Goal: Task Accomplishment & Management: Complete application form

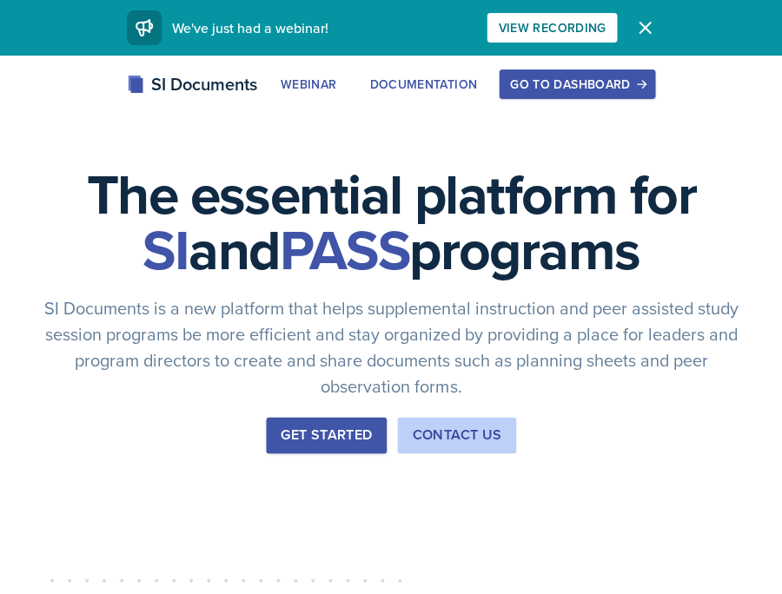
click at [590, 77] on div "Go to Dashboard" at bounding box center [577, 84] width 134 height 14
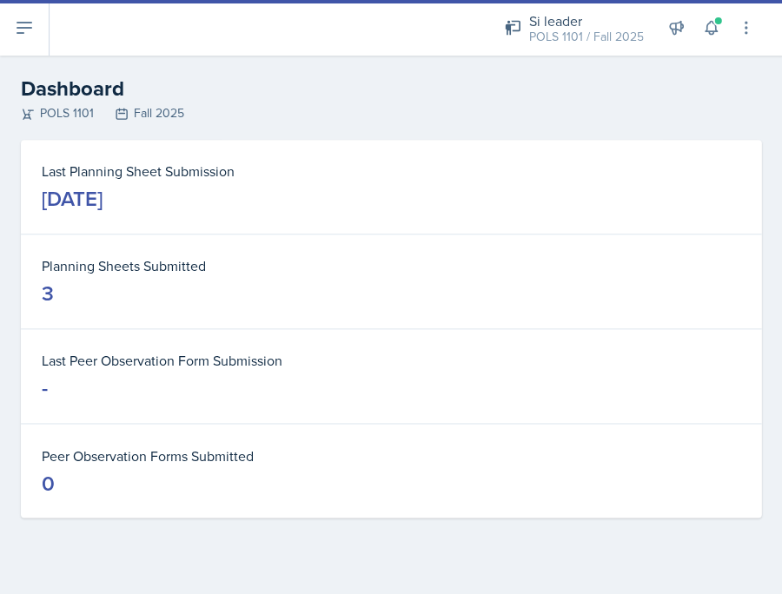
click at [43, 30] on button at bounding box center [25, 28] width 50 height 56
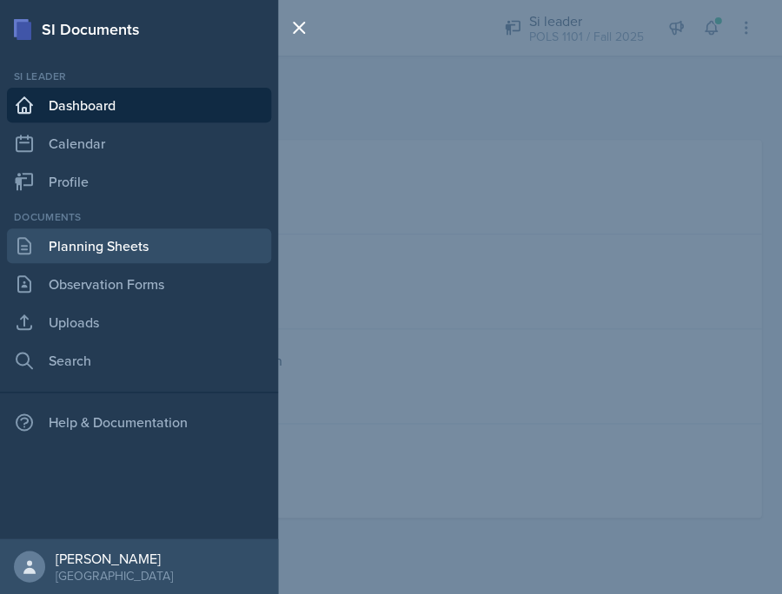
click at [142, 261] on link "Planning Sheets" at bounding box center [139, 245] width 264 height 35
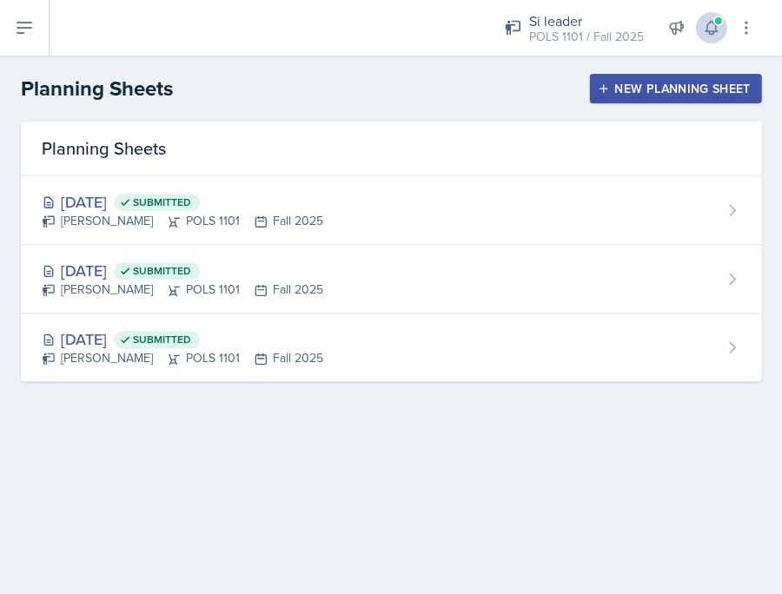
click at [711, 25] on icon at bounding box center [710, 27] width 17 height 17
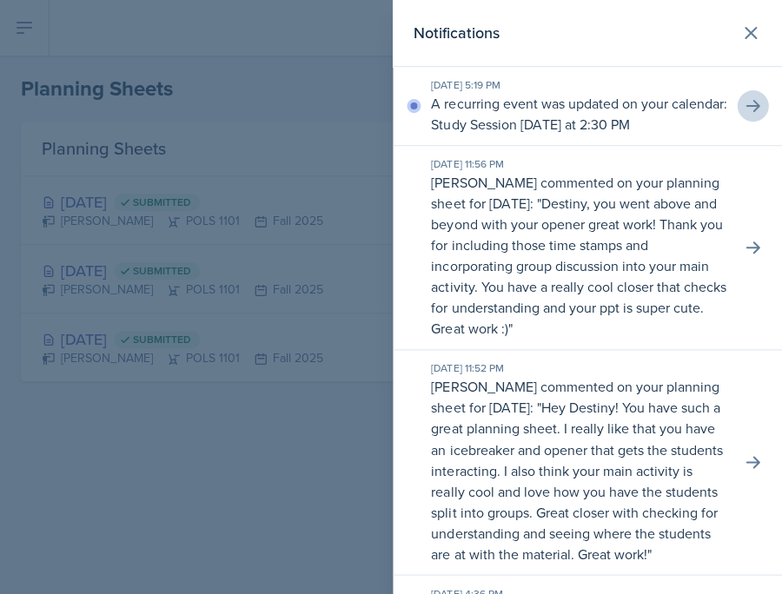
click at [751, 93] on button at bounding box center [752, 105] width 31 height 31
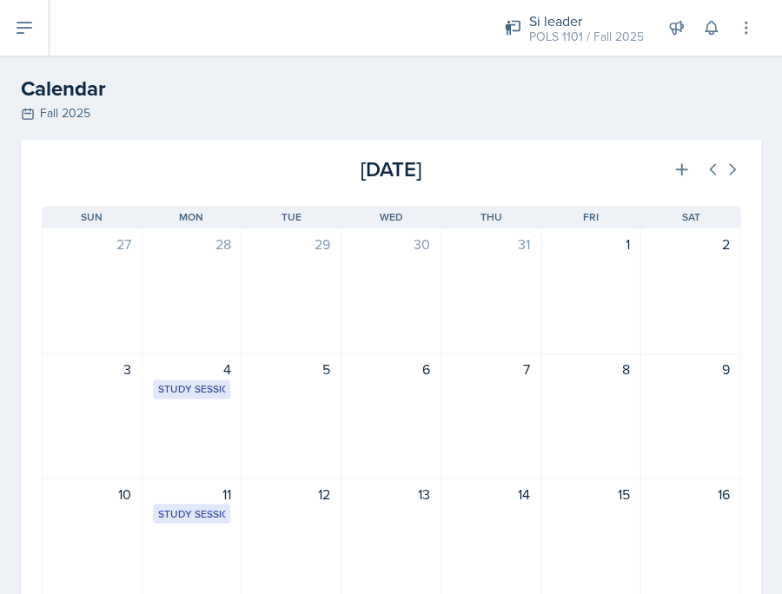
click at [30, 9] on button at bounding box center [25, 28] width 50 height 56
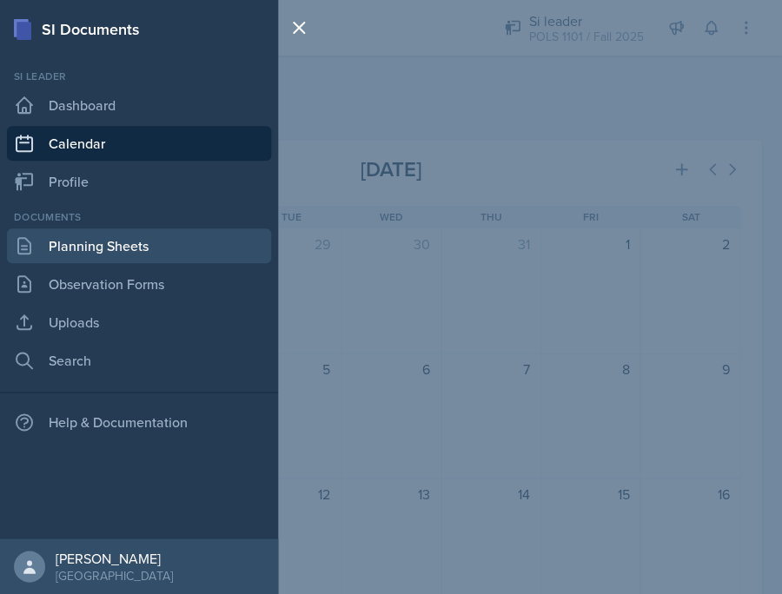
click at [109, 237] on link "Planning Sheets" at bounding box center [139, 245] width 264 height 35
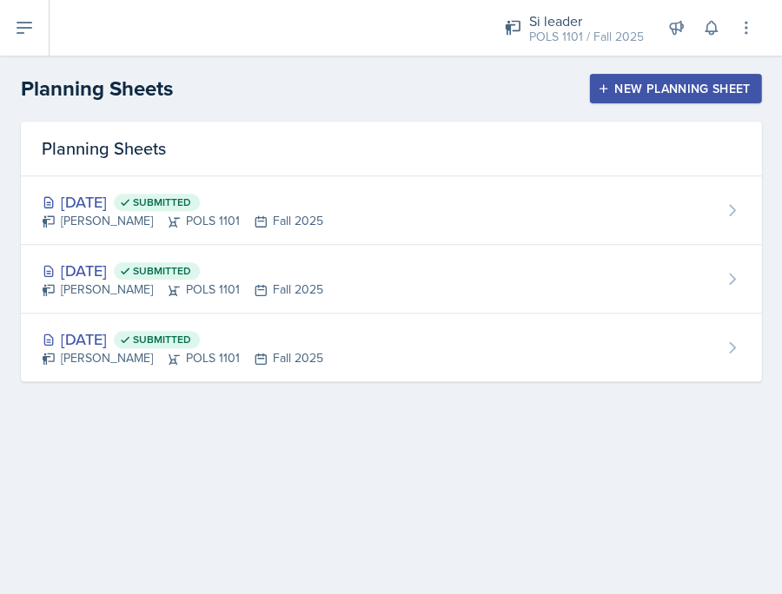
click at [648, 86] on div "New Planning Sheet" at bounding box center [674, 89] width 149 height 14
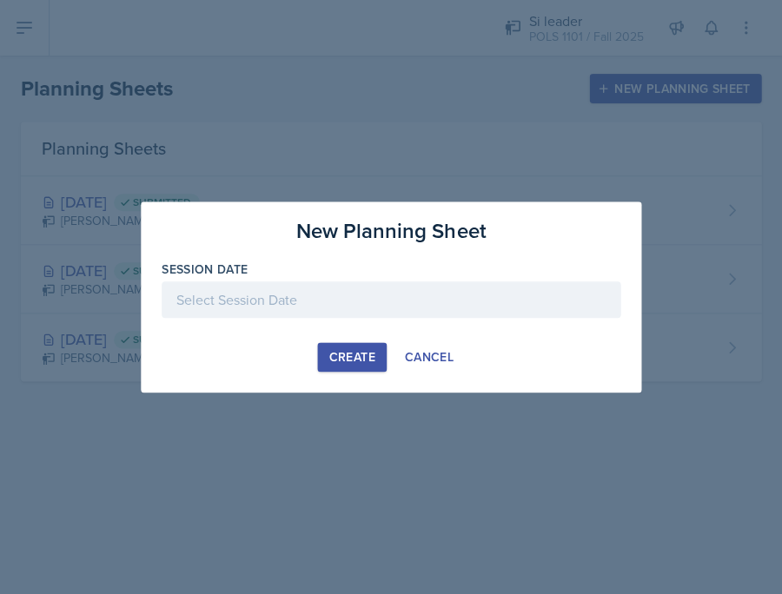
click at [360, 307] on div at bounding box center [391, 299] width 459 height 36
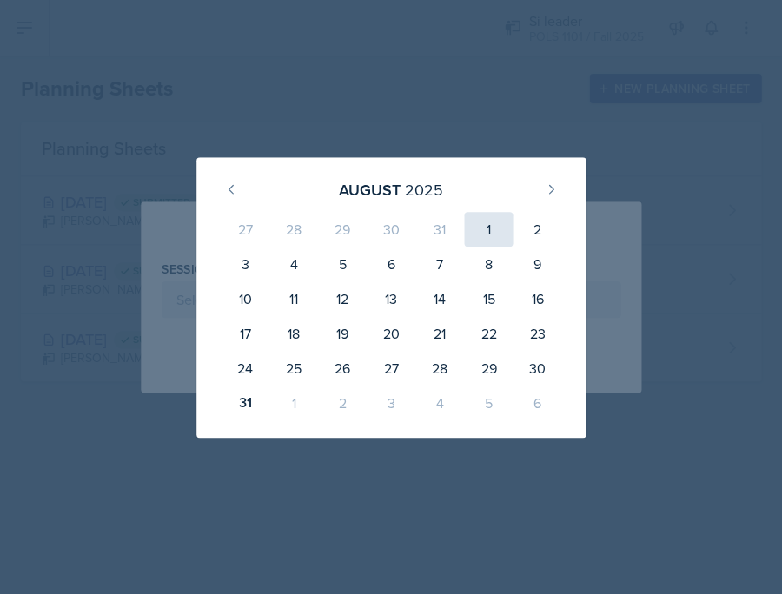
click at [492, 233] on div "1" at bounding box center [488, 229] width 49 height 35
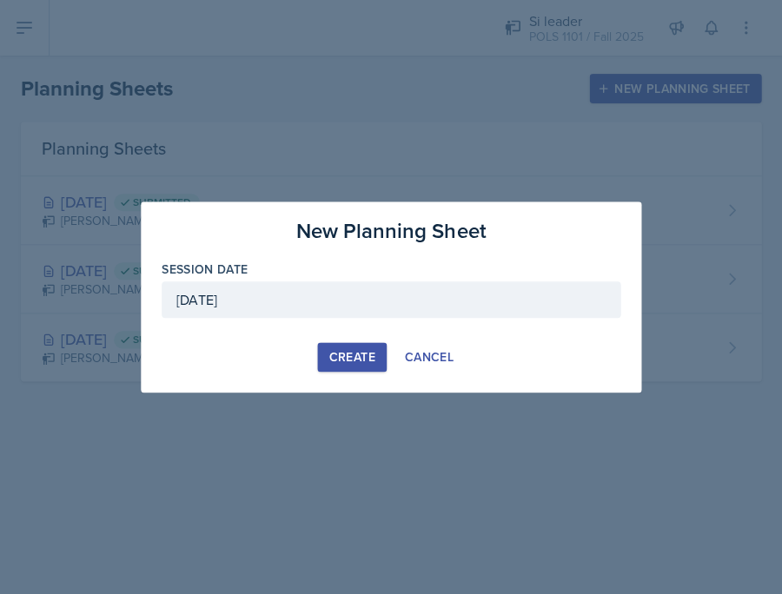
click at [395, 294] on div "August 1st, 2025" at bounding box center [391, 299] width 459 height 36
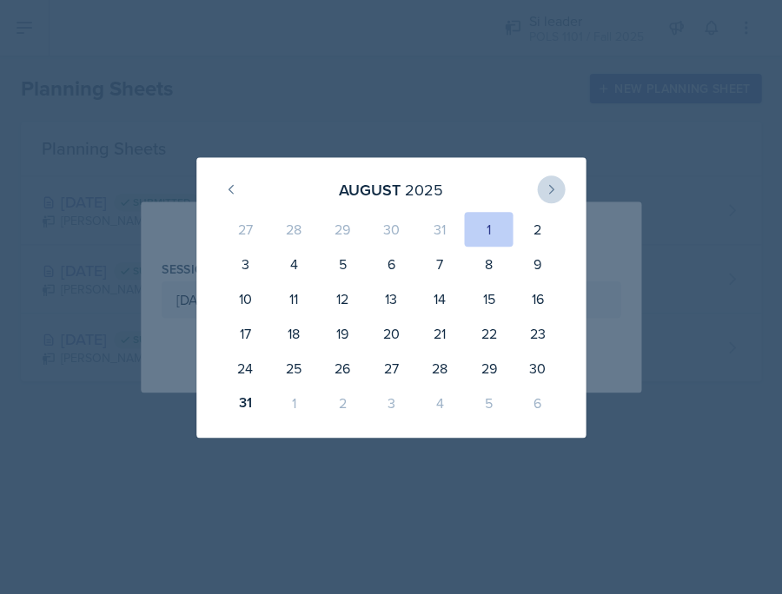
click at [541, 190] on button at bounding box center [551, 189] width 28 height 28
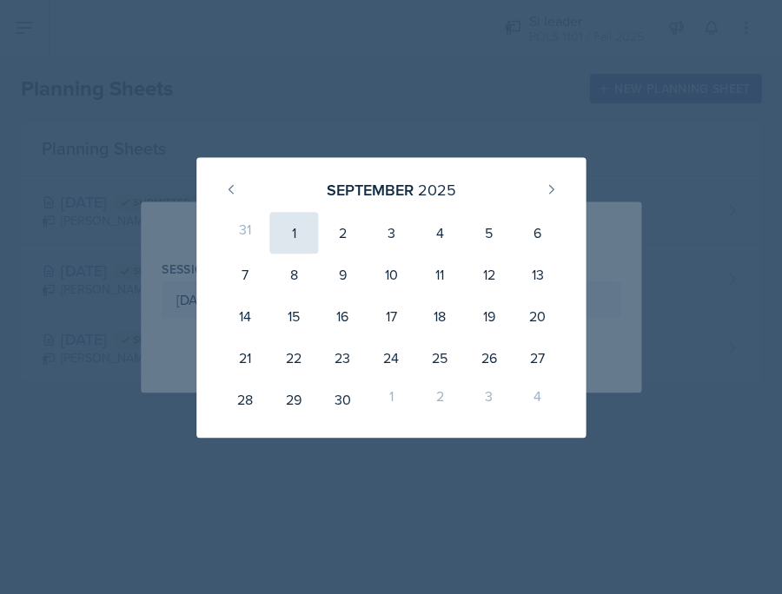
click at [291, 233] on div "1" at bounding box center [293, 233] width 49 height 42
type input "September 1st, 2025"
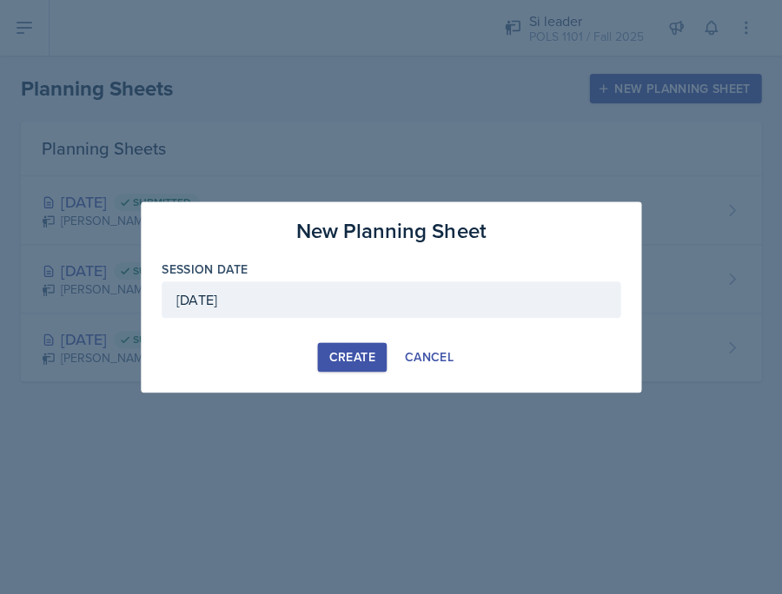
click at [347, 346] on button "Create" at bounding box center [351, 357] width 69 height 30
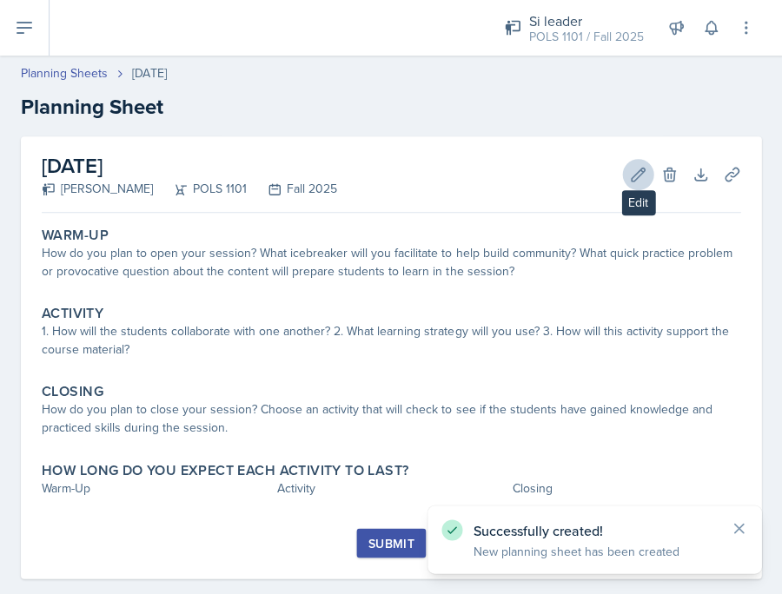
click at [644, 169] on icon at bounding box center [637, 174] width 17 height 17
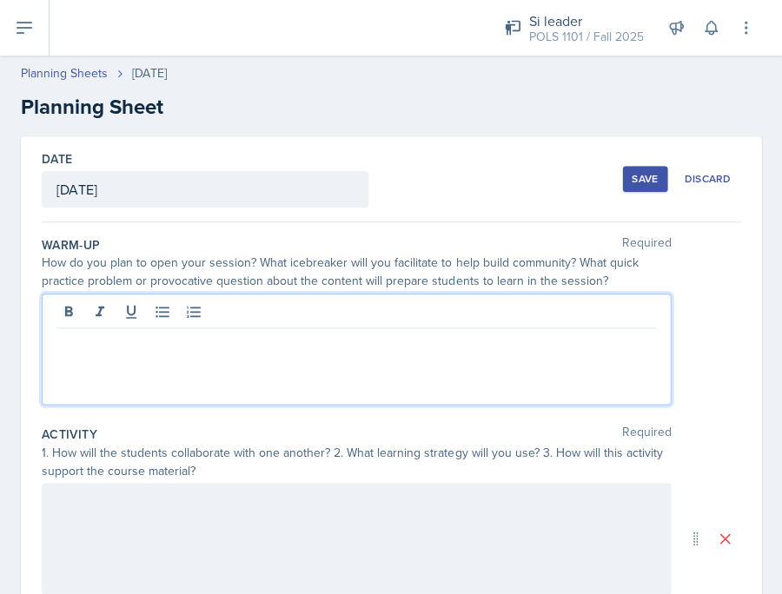
click at [429, 316] on div at bounding box center [356, 349] width 629 height 111
drag, startPoint x: 376, startPoint y: 345, endPoint x: -26, endPoint y: 333, distance: 402.4
click at [0, 333] on html "SI Documents Si leader Dashboard Calendar Profile Documents Planning Sheets Obs…" at bounding box center [391, 297] width 782 height 594
copy p "Cancelled due to the holiday"
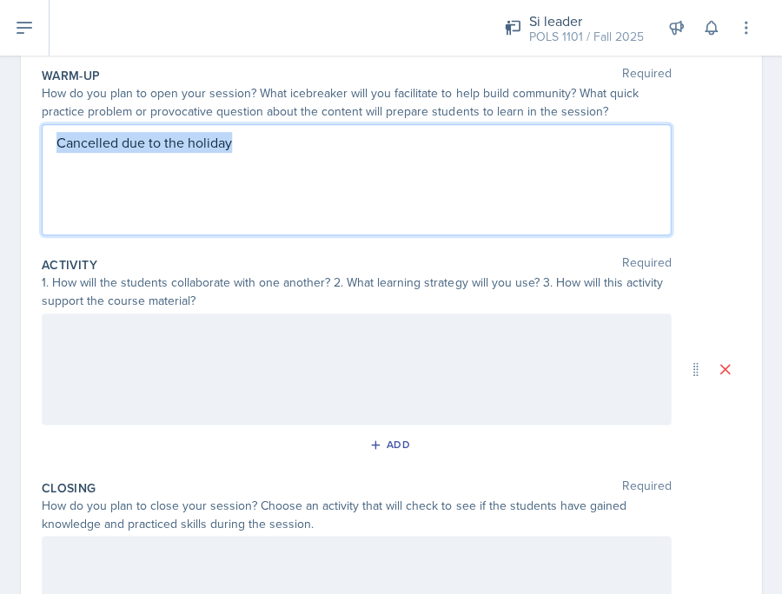
scroll to position [207, 0]
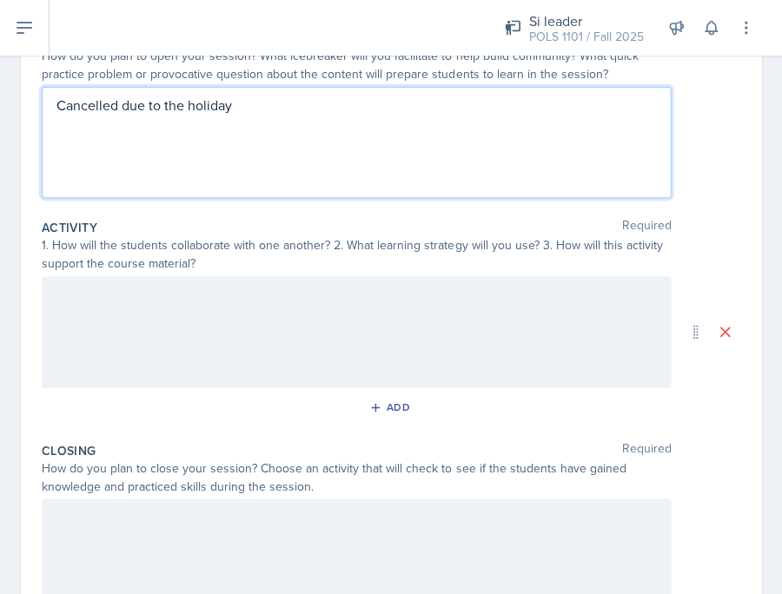
click at [131, 342] on div at bounding box center [356, 331] width 629 height 111
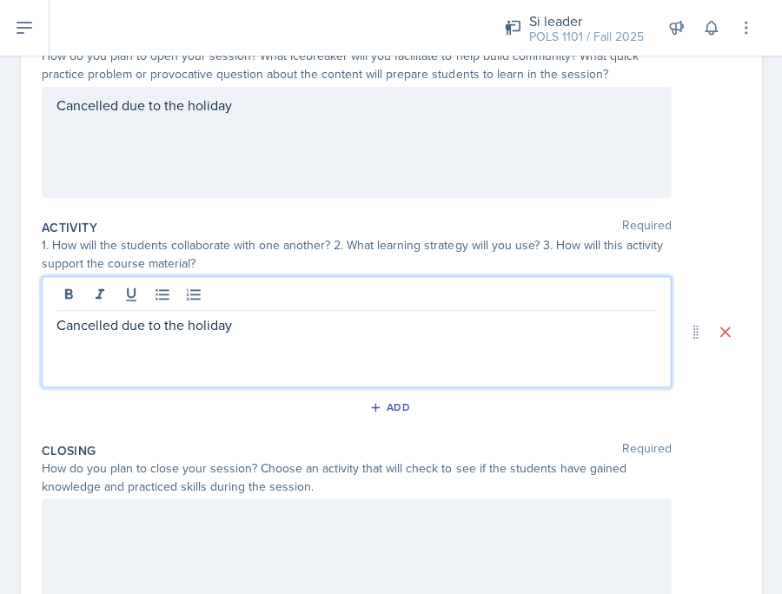
click at [168, 539] on div at bounding box center [356, 554] width 629 height 111
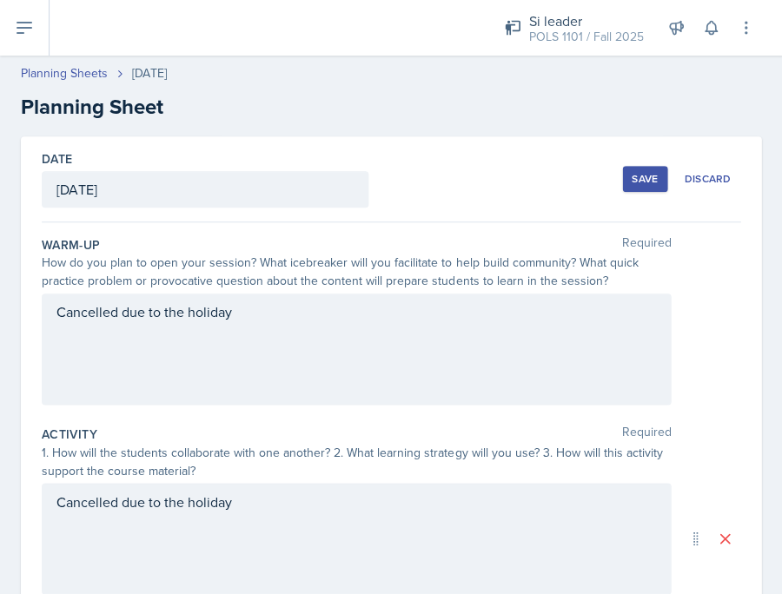
scroll to position [0, 0]
click at [643, 164] on div "Save Discard" at bounding box center [681, 179] width 118 height 40
click at [640, 173] on div "Save" at bounding box center [645, 179] width 26 height 14
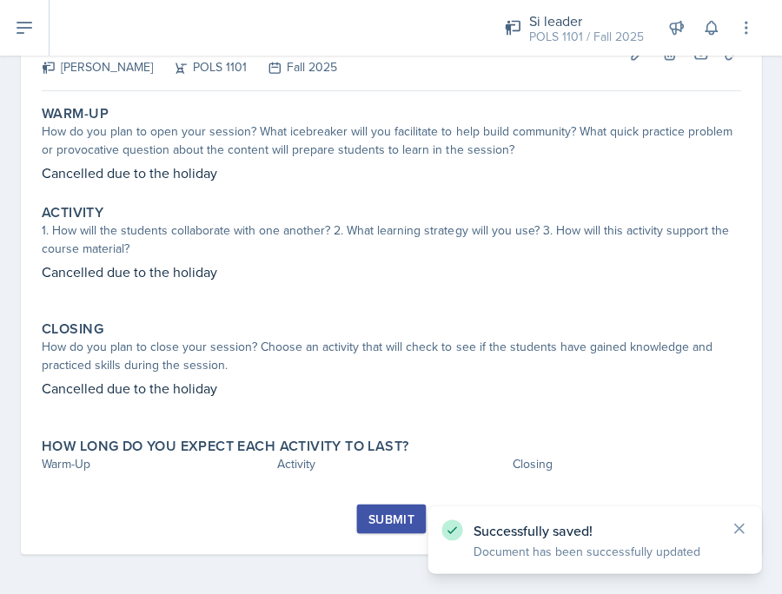
scroll to position [121, 0]
click at [381, 523] on div "Submit" at bounding box center [390, 520] width 46 height 14
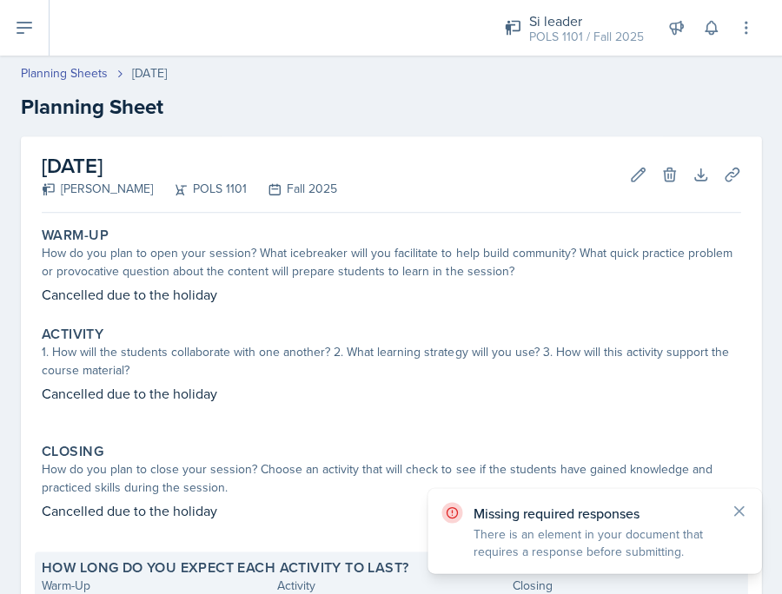
scroll to position [0, 0]
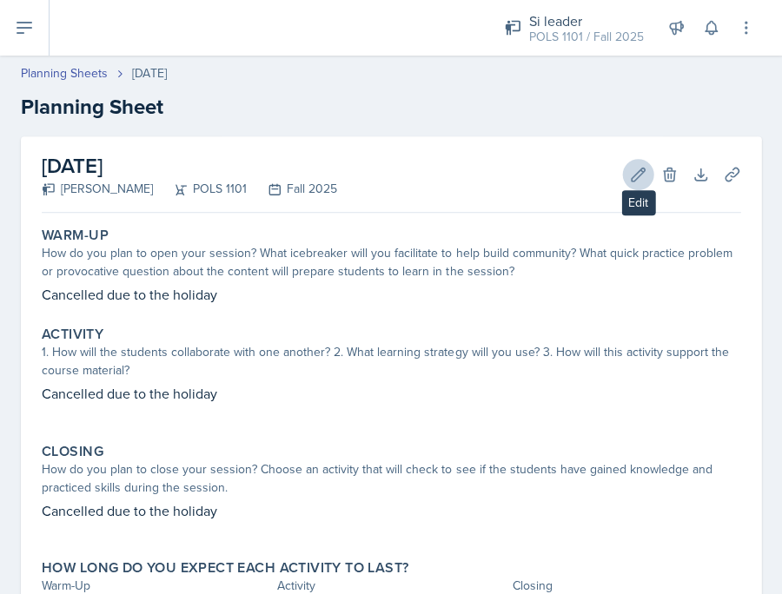
click at [632, 177] on icon at bounding box center [638, 174] width 13 height 13
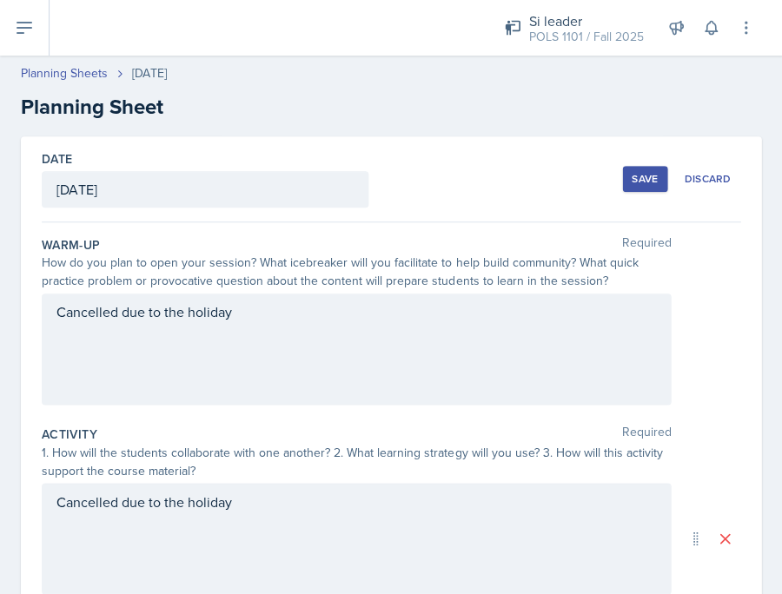
click at [656, 182] on div "Save" at bounding box center [645, 179] width 26 height 14
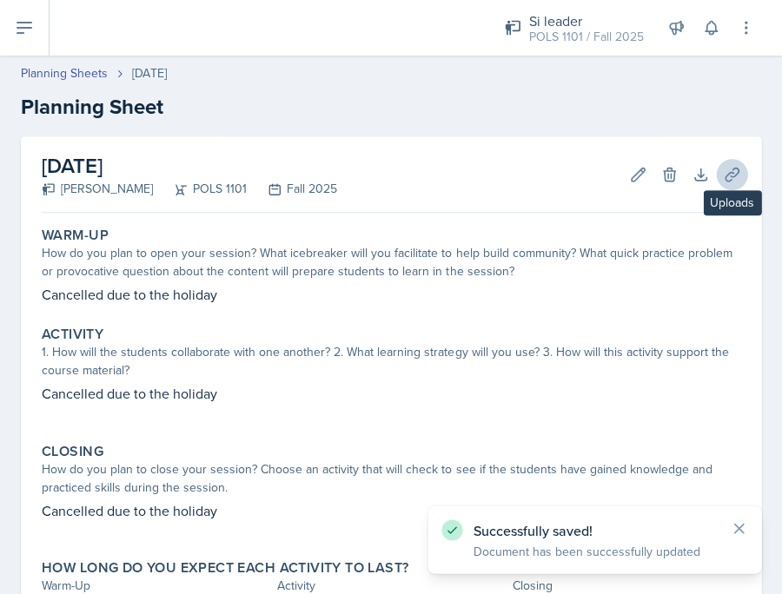
click at [733, 173] on icon at bounding box center [731, 174] width 17 height 17
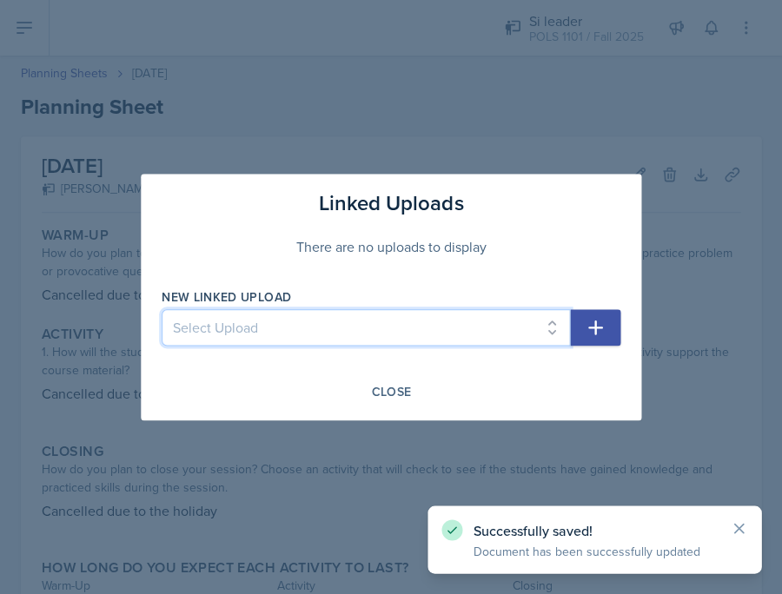
select select "9024ef58-9ae3-4b31-b6f7-f4892b57f538"
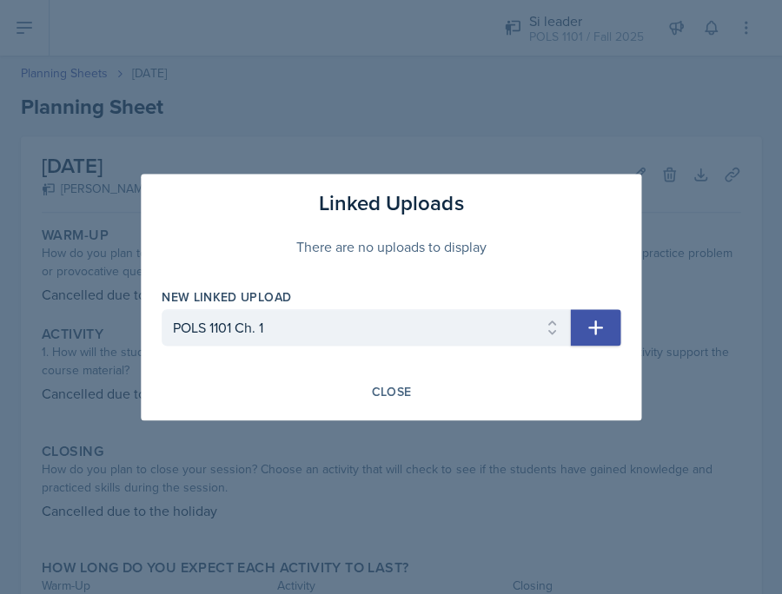
click at [596, 334] on icon "button" at bounding box center [595, 327] width 21 height 21
select select
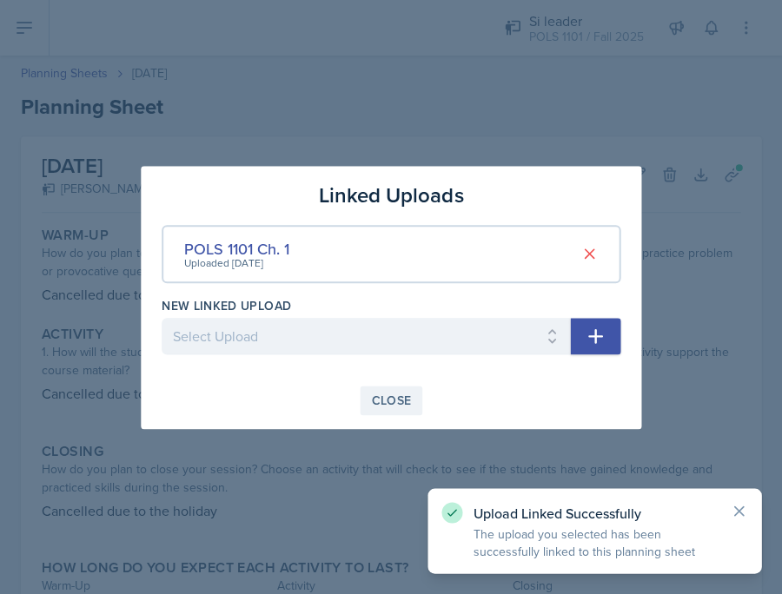
click at [395, 405] on div "Close" at bounding box center [391, 401] width 40 height 14
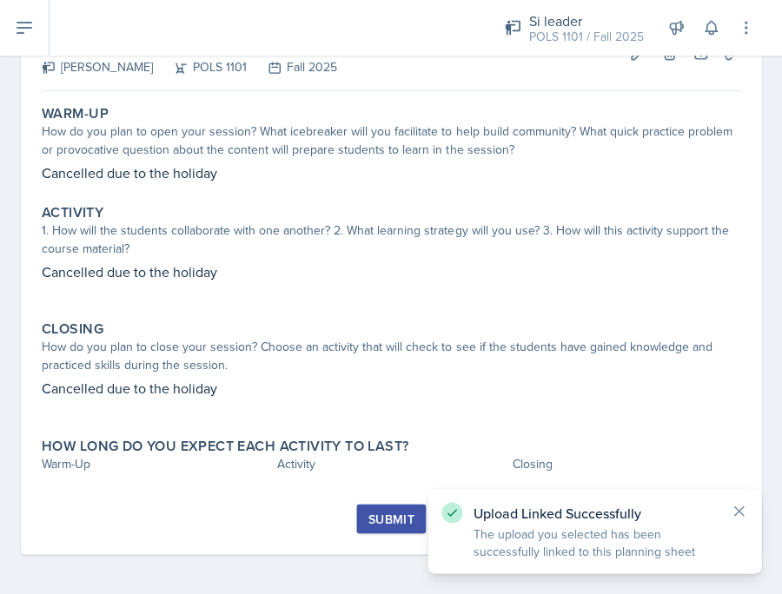
scroll to position [121, 0]
click at [402, 505] on button "Submit" at bounding box center [390, 520] width 69 height 30
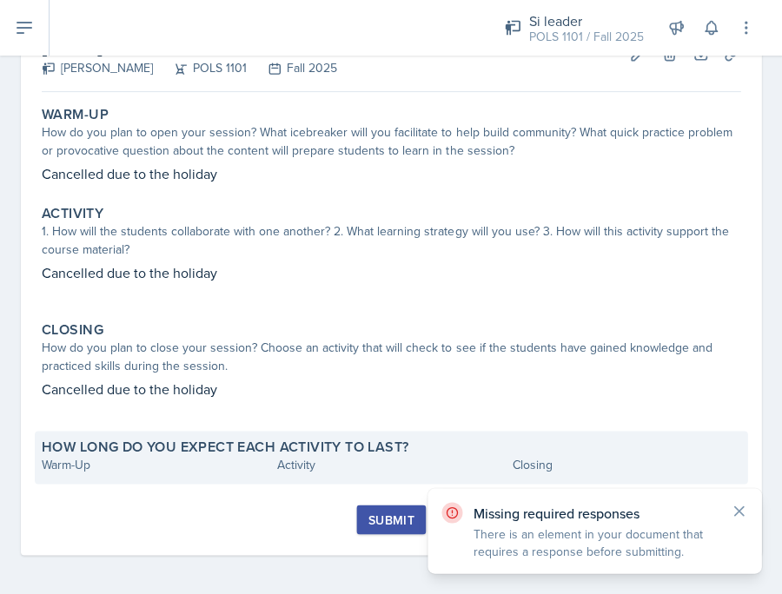
click at [365, 442] on label "How long do you expect each activity to last?" at bounding box center [225, 446] width 367 height 17
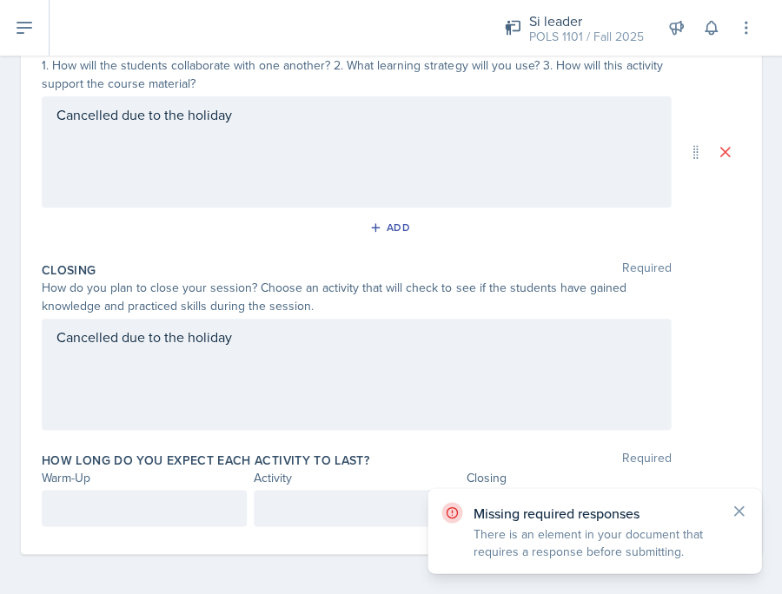
scroll to position [387, 0]
click at [202, 485] on div "How long do you expect each activity to last? Required Warm-Up Activity Closing" at bounding box center [391, 492] width 698 height 96
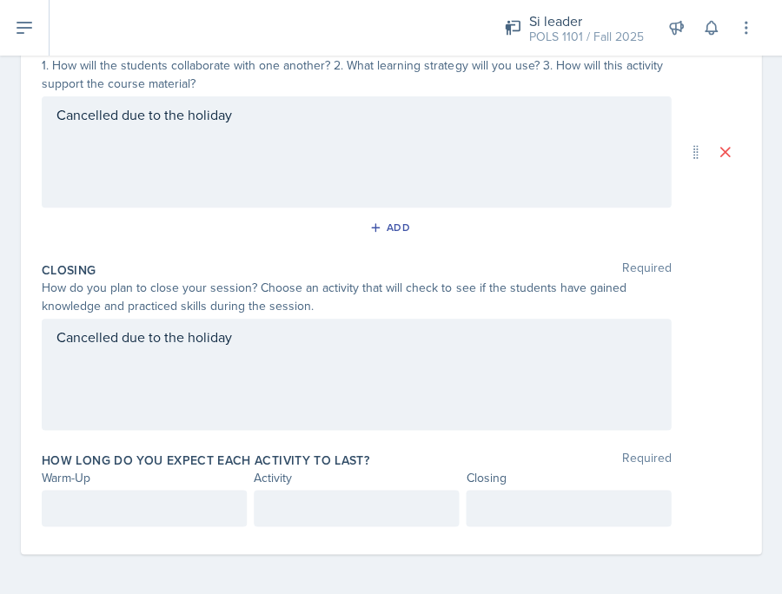
click at [202, 508] on div at bounding box center [144, 508] width 205 height 36
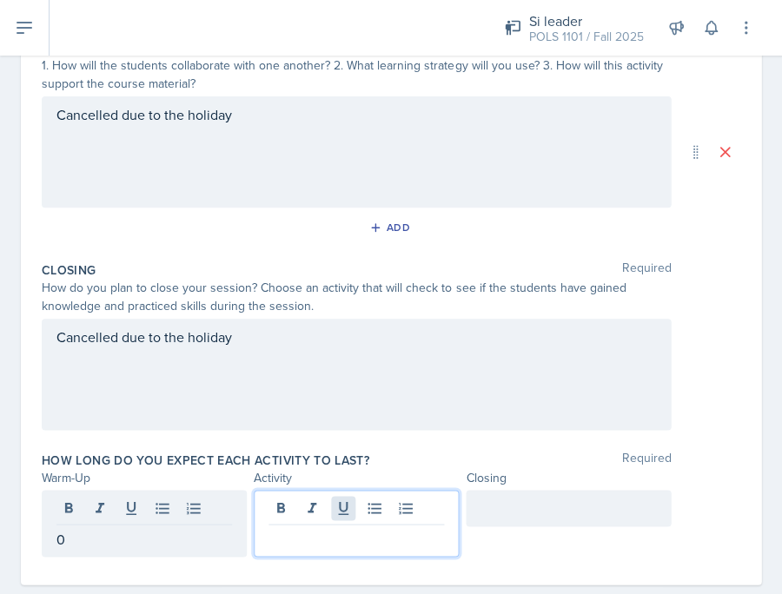
click at [354, 510] on div at bounding box center [356, 523] width 205 height 67
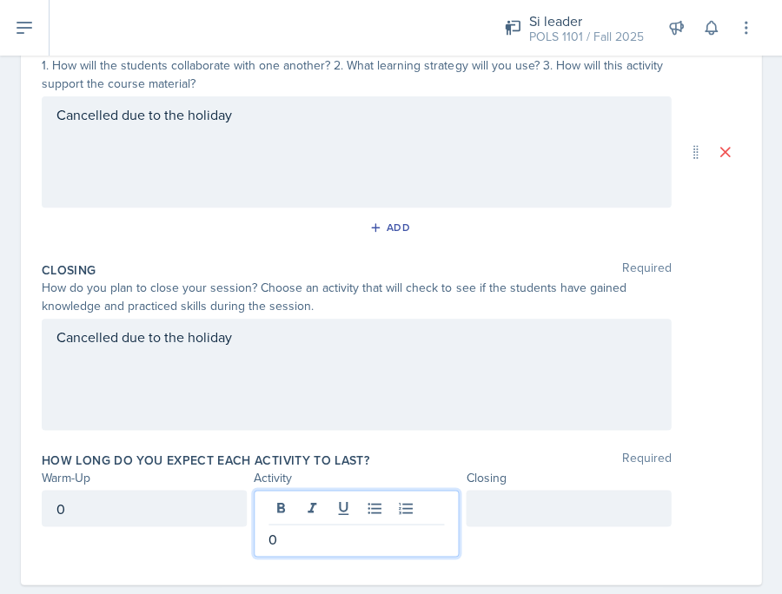
click at [572, 506] on div at bounding box center [568, 508] width 205 height 36
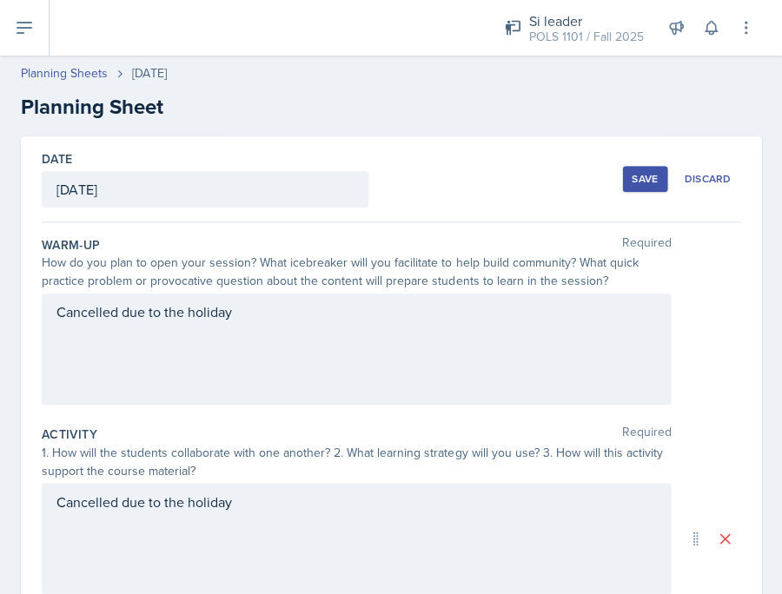
scroll to position [0, 0]
click at [662, 179] on button "Save" at bounding box center [644, 179] width 45 height 26
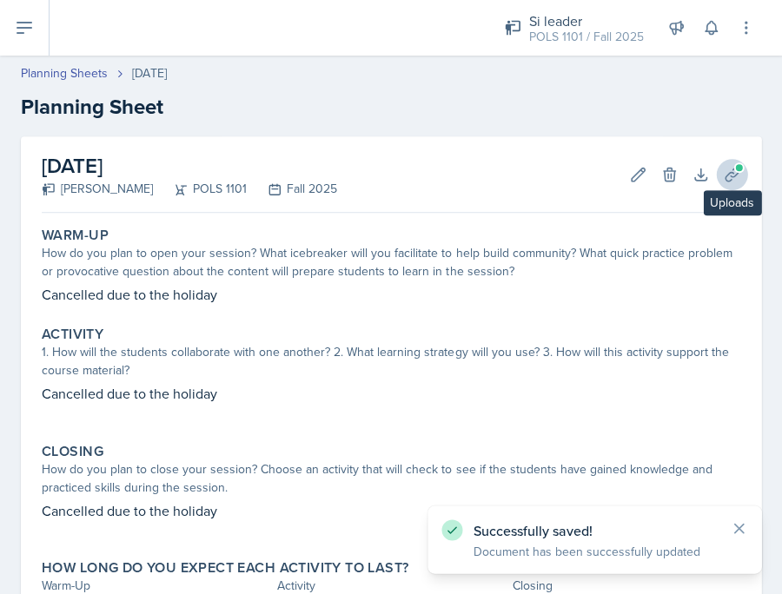
click at [733, 170] on icon at bounding box center [731, 174] width 17 height 17
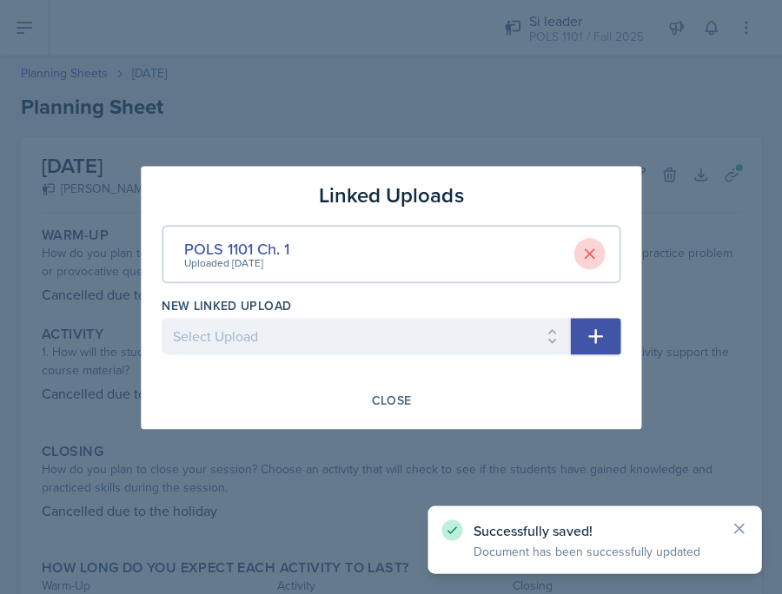
click at [585, 252] on icon at bounding box center [588, 253] width 17 height 17
click at [411, 401] on button "Close" at bounding box center [391, 401] width 63 height 30
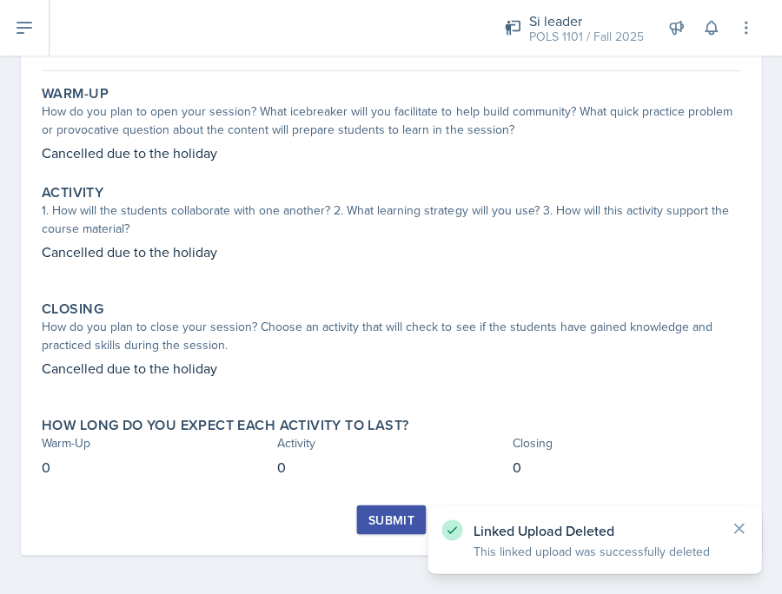
scroll to position [141, 0]
click at [394, 519] on div "Submit" at bounding box center [390, 520] width 46 height 14
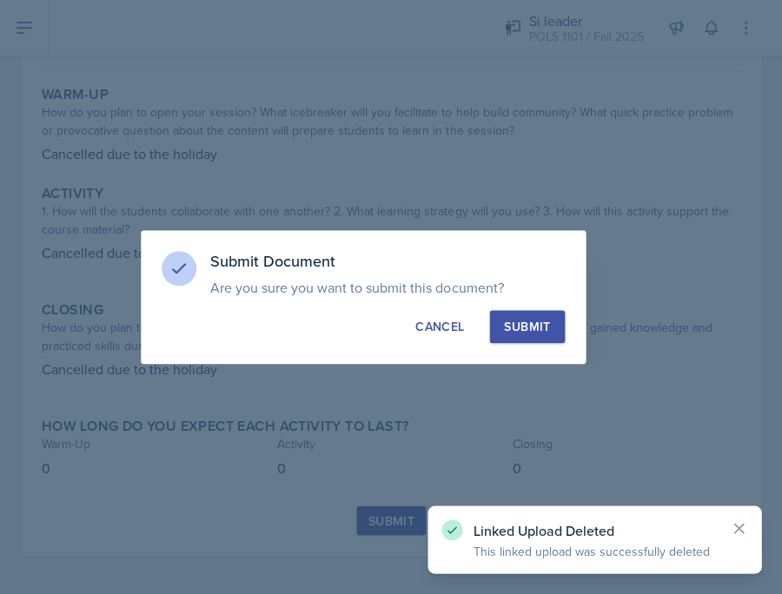
click at [514, 332] on div "Submit" at bounding box center [527, 326] width 46 height 17
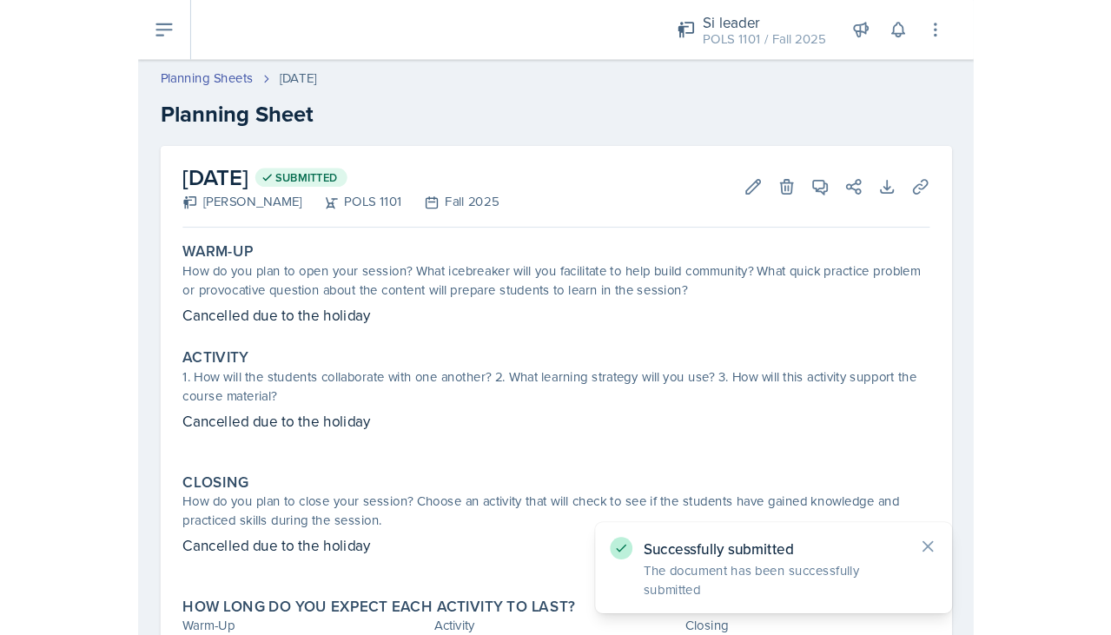
scroll to position [0, 0]
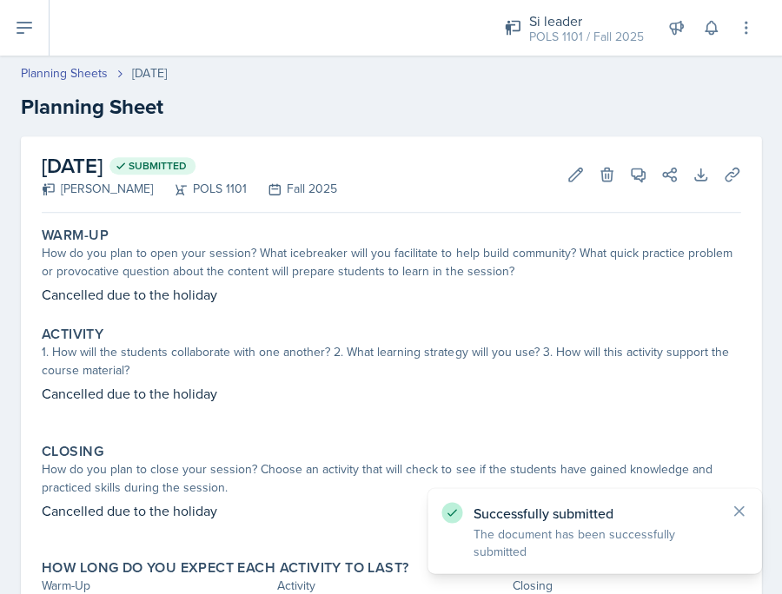
click at [35, 30] on button at bounding box center [25, 28] width 50 height 56
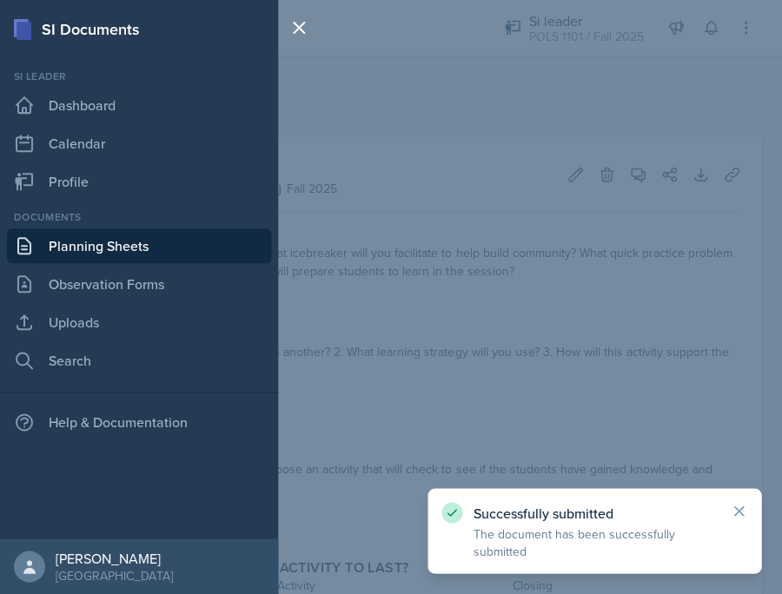
click at [83, 253] on link "Planning Sheets" at bounding box center [139, 245] width 264 height 35
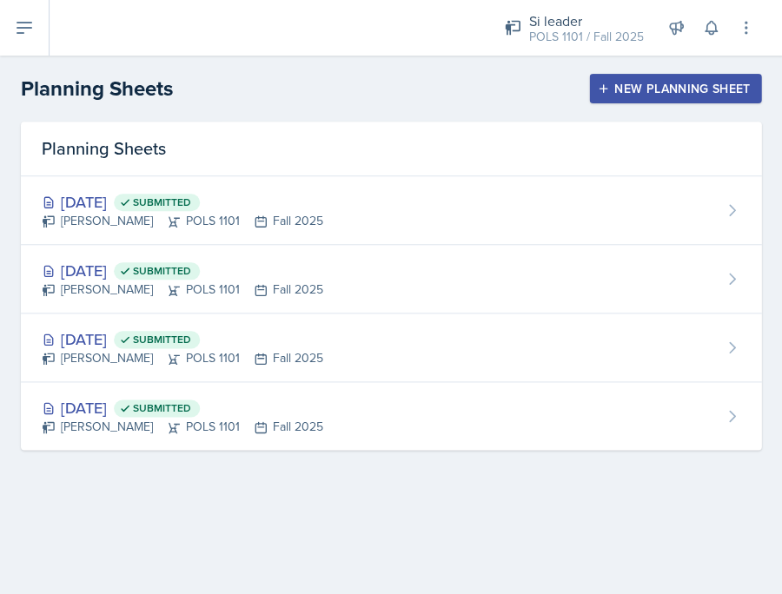
click at [665, 92] on div "New Planning Sheet" at bounding box center [674, 89] width 149 height 14
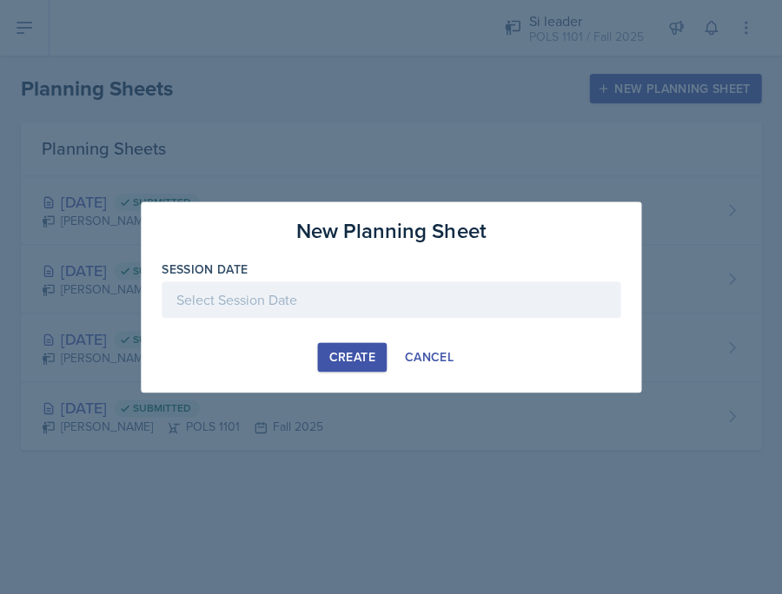
click at [444, 295] on div at bounding box center [391, 299] width 459 height 36
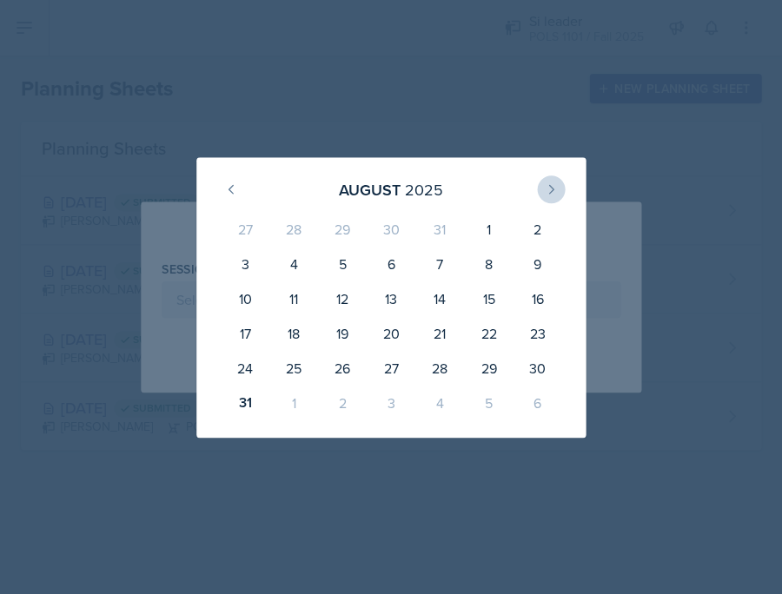
click at [547, 176] on button at bounding box center [551, 189] width 28 height 28
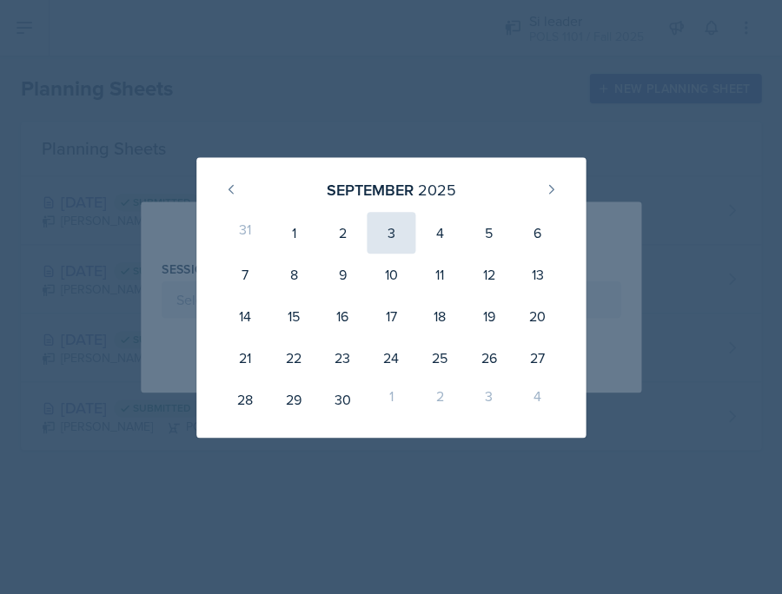
click at [392, 238] on div "3" at bounding box center [391, 233] width 49 height 42
type input "September 3rd, 2025"
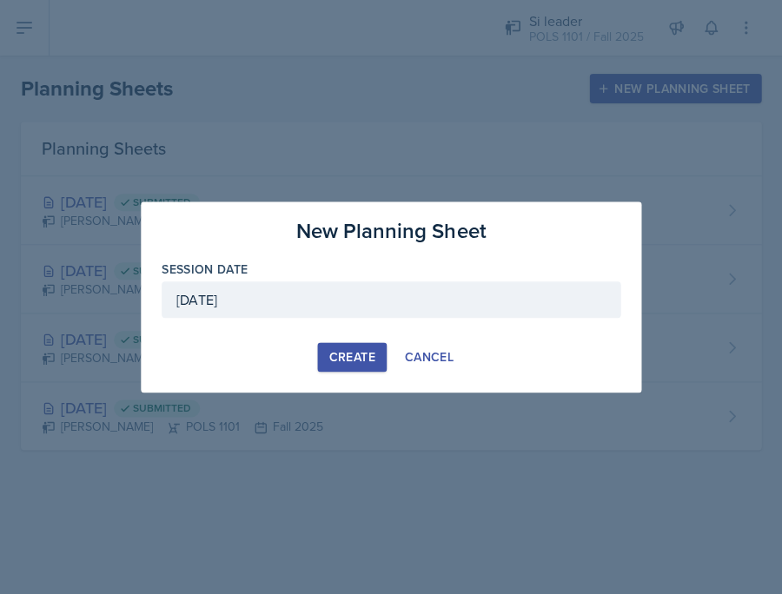
click at [361, 342] on button "Create" at bounding box center [351, 357] width 69 height 30
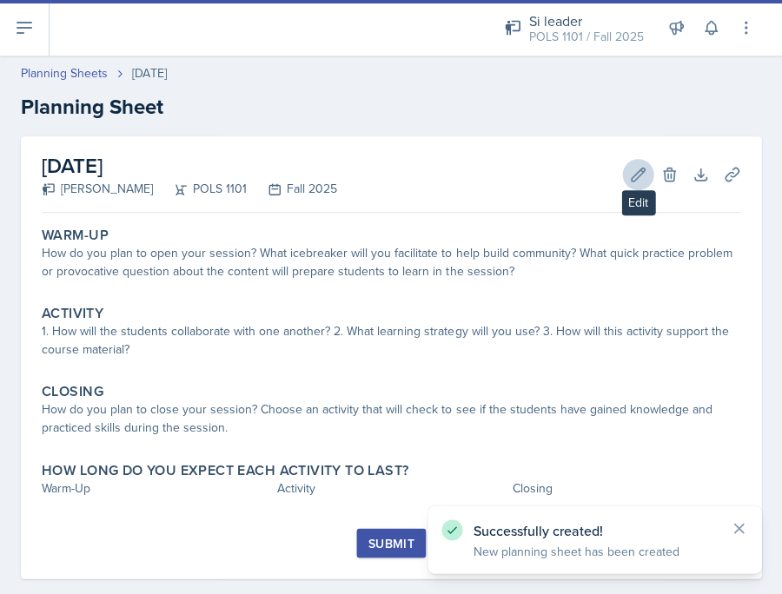
click at [631, 166] on icon at bounding box center [637, 174] width 17 height 17
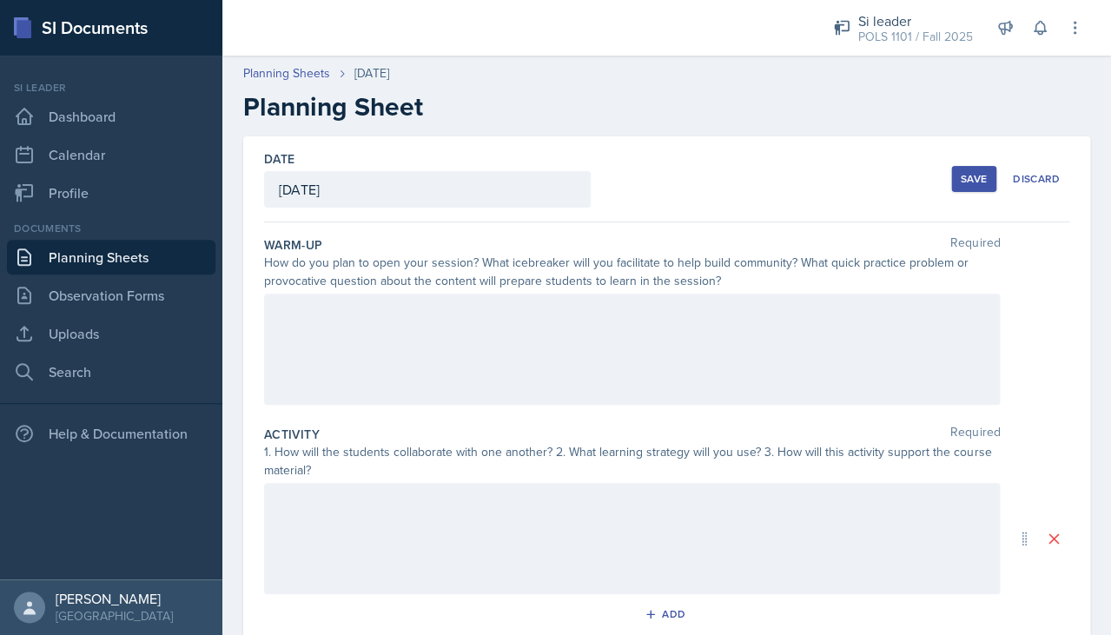
click at [493, 335] on div at bounding box center [632, 349] width 736 height 111
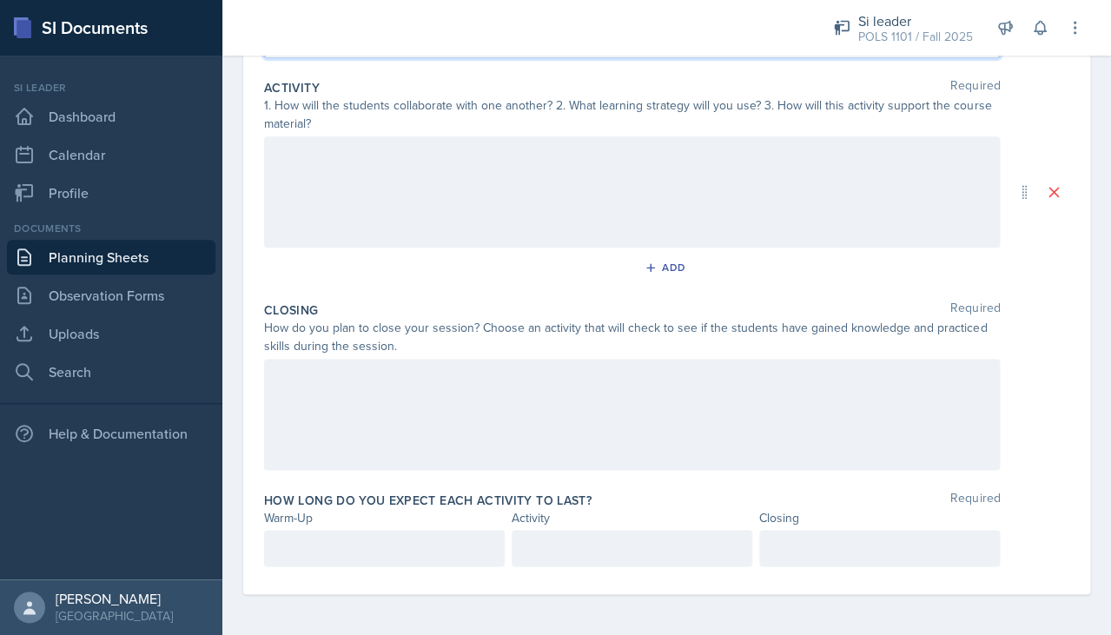
scroll to position [346, 0]
click at [660, 546] on div at bounding box center [632, 549] width 241 height 36
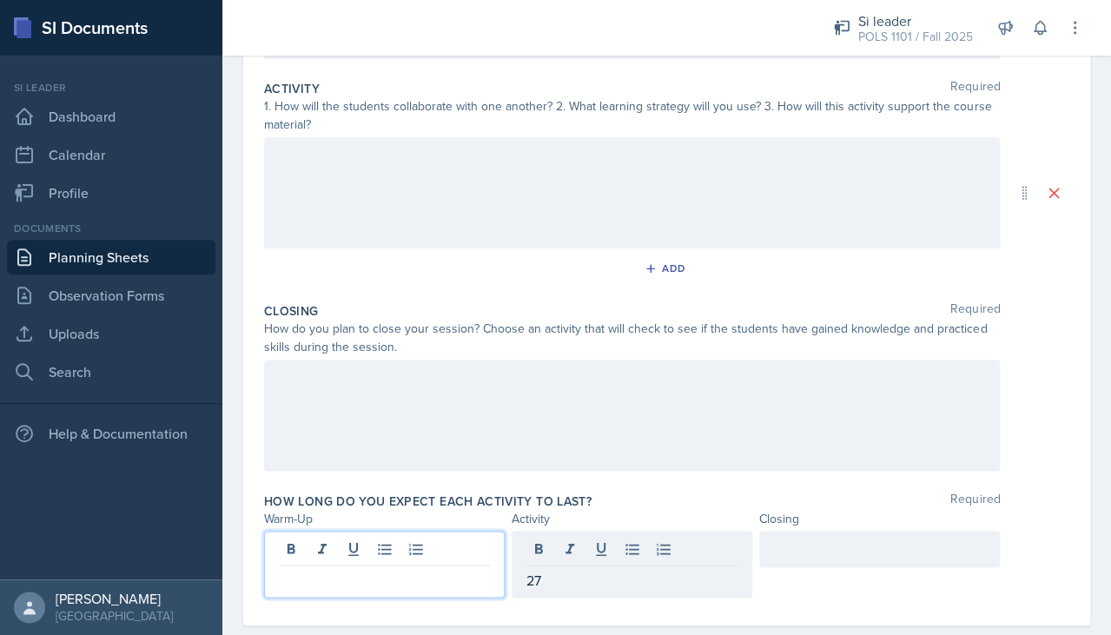
click at [423, 539] on div at bounding box center [384, 564] width 241 height 67
click at [781, 551] on div at bounding box center [879, 549] width 241 height 36
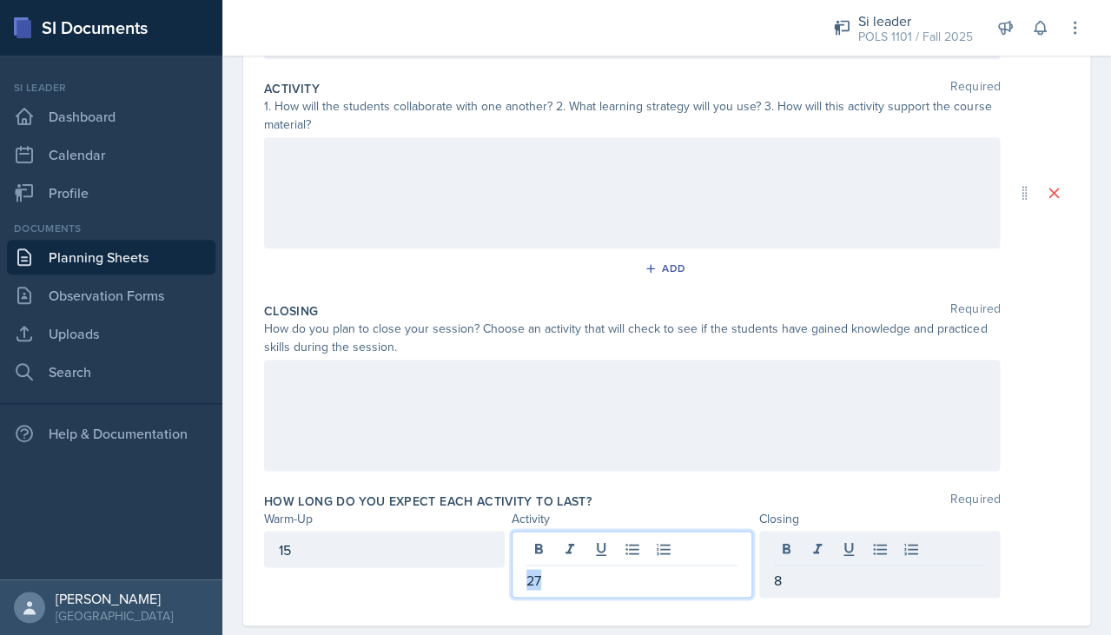
drag, startPoint x: 594, startPoint y: 553, endPoint x: 561, endPoint y: 579, distance: 41.5
click at [561, 579] on p "27" at bounding box center [631, 579] width 211 height 21
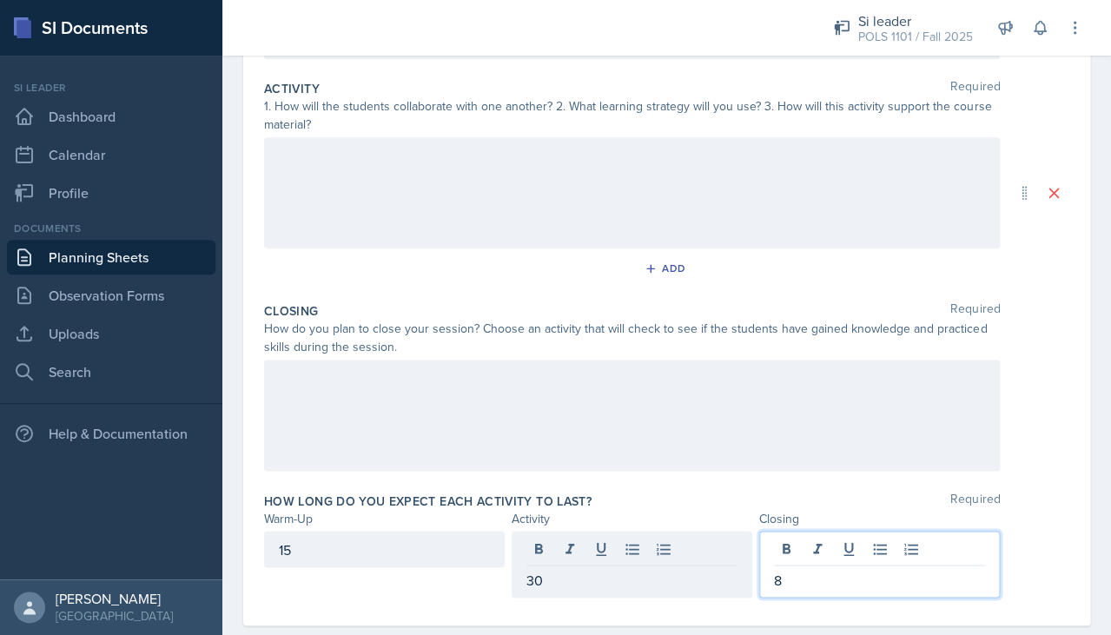
drag, startPoint x: 871, startPoint y: 544, endPoint x: 684, endPoint y: 544, distance: 187.6
click at [684, 544] on div "15 30 8" at bounding box center [632, 564] width 736 height 67
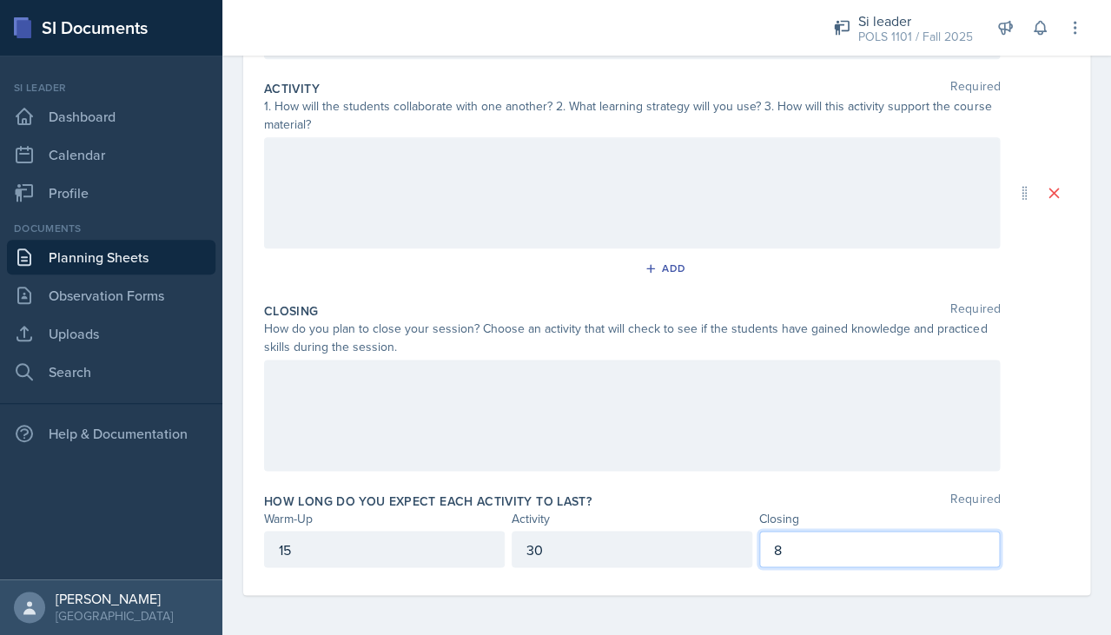
click at [781, 550] on p "8" at bounding box center [879, 549] width 211 height 21
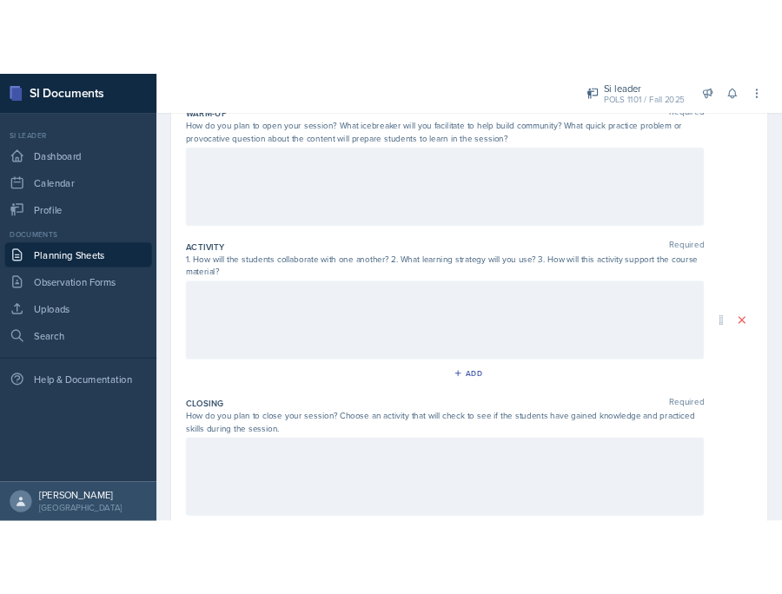
scroll to position [116, 0]
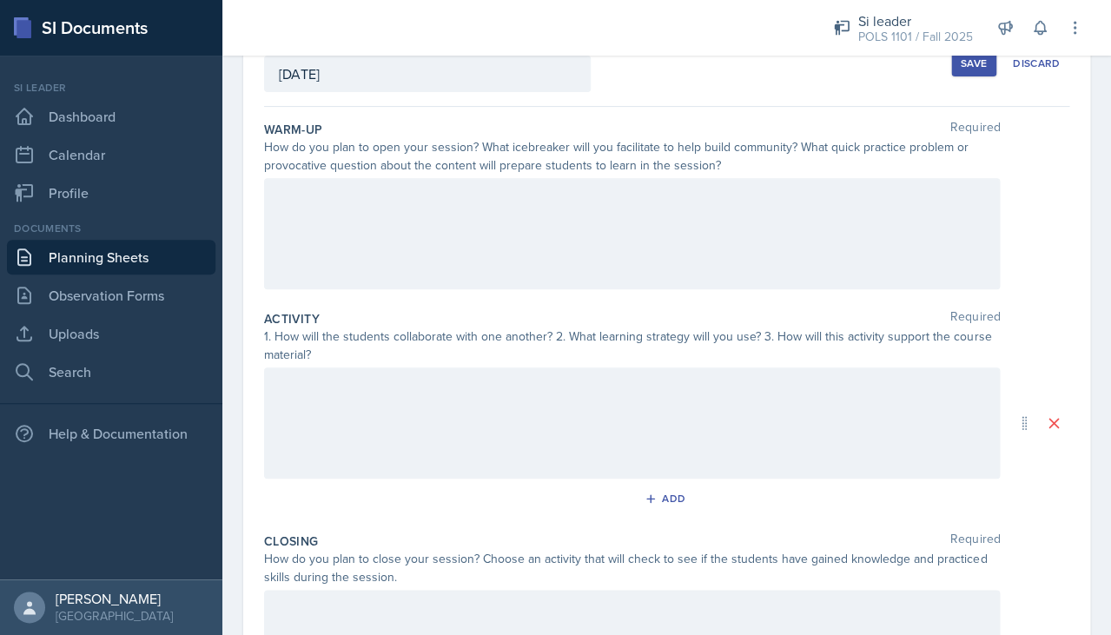
click at [665, 232] on div at bounding box center [632, 233] width 736 height 111
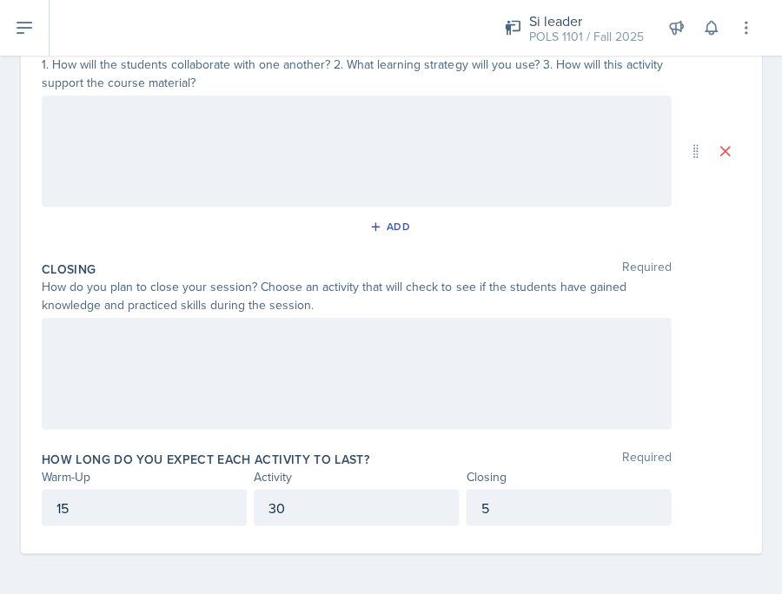
scroll to position [387, 0]
click at [248, 496] on div "15 30 5" at bounding box center [356, 508] width 629 height 36
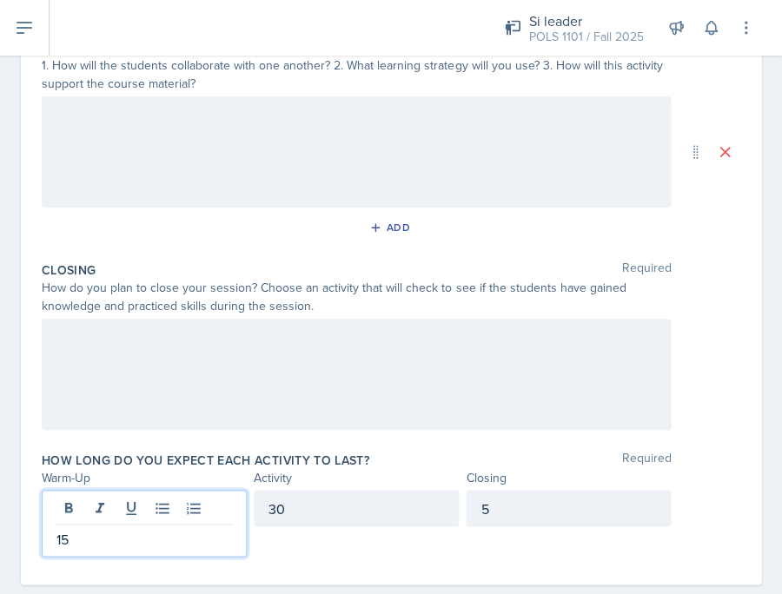
click at [222, 506] on div "15" at bounding box center [144, 523] width 205 height 67
click at [325, 468] on div "Activity" at bounding box center [356, 477] width 205 height 18
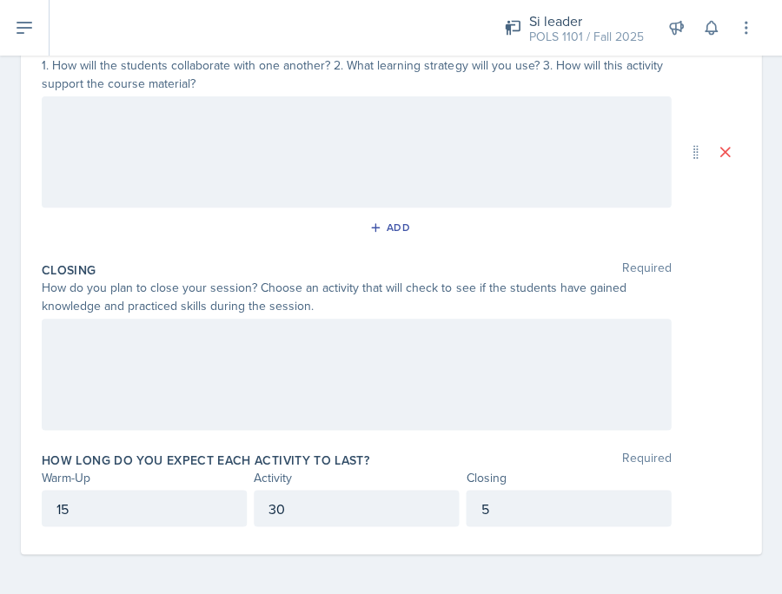
click at [313, 497] on div "30" at bounding box center [356, 508] width 205 height 36
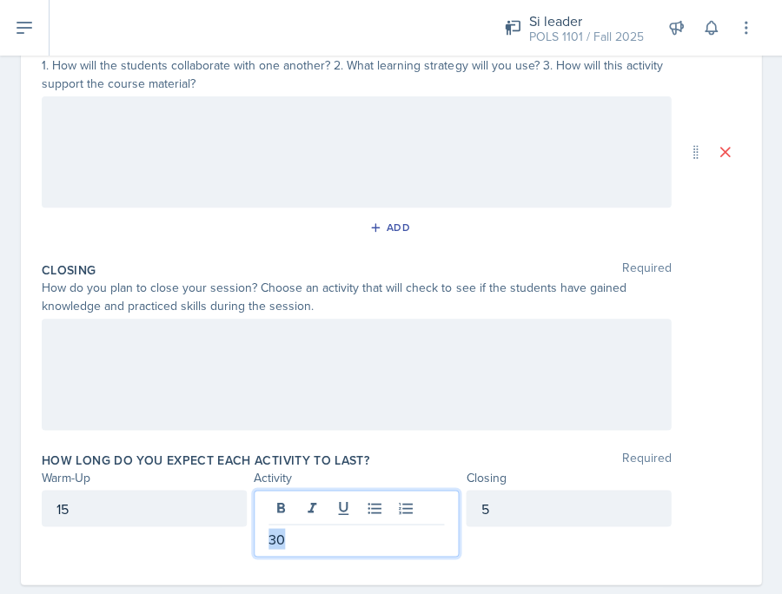
drag, startPoint x: 307, startPoint y: 534, endPoint x: 216, endPoint y: 543, distance: 90.8
click at [216, 543] on div "15 30 5" at bounding box center [356, 523] width 629 height 67
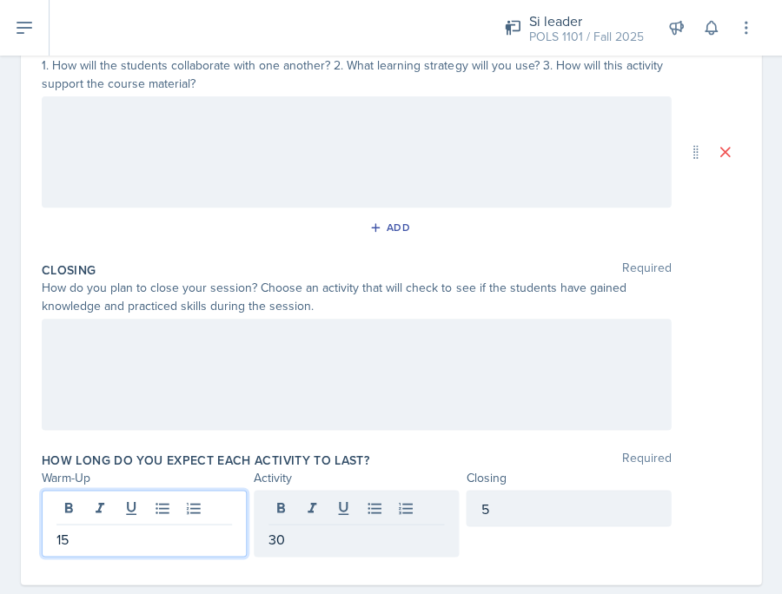
drag, startPoint x: 145, startPoint y: 503, endPoint x: 23, endPoint y: 494, distance: 122.8
click at [23, 494] on div "Date September 3rd, 2025 August 2025 27 28 29 30 31 1 2 3 4 5 6 7 8 9 10 11 12 …" at bounding box center [391, 167] width 740 height 835
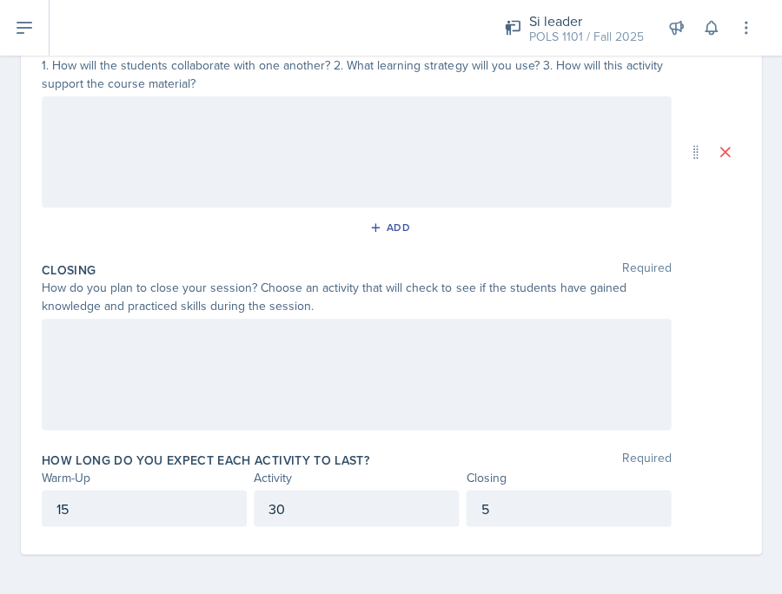
drag, startPoint x: 108, startPoint y: 518, endPoint x: 50, endPoint y: 501, distance: 59.7
click at [50, 501] on div "15" at bounding box center [144, 508] width 205 height 36
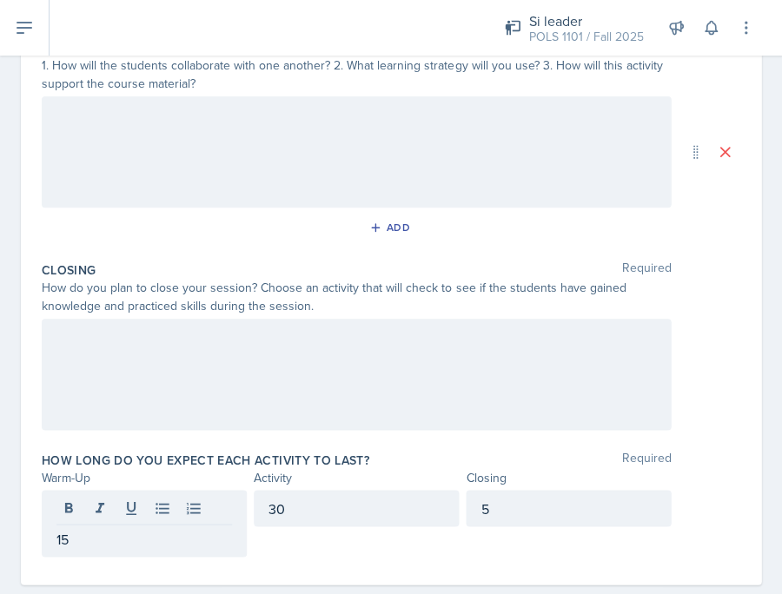
drag, startPoint x: 51, startPoint y: 501, endPoint x: 69, endPoint y: 539, distance: 41.6
click at [69, 539] on div "15" at bounding box center [144, 523] width 205 height 67
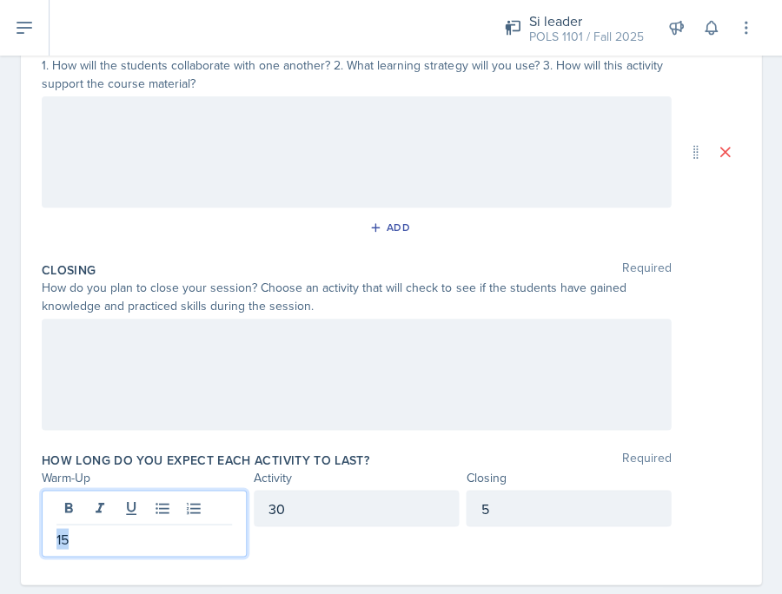
drag, startPoint x: 69, startPoint y: 539, endPoint x: 33, endPoint y: 538, distance: 36.5
click at [33, 538] on div "Date September 3rd, 2025 August 2025 27 28 29 30 31 1 2 3 4 5 6 7 8 9 10 11 12 …" at bounding box center [391, 167] width 740 height 835
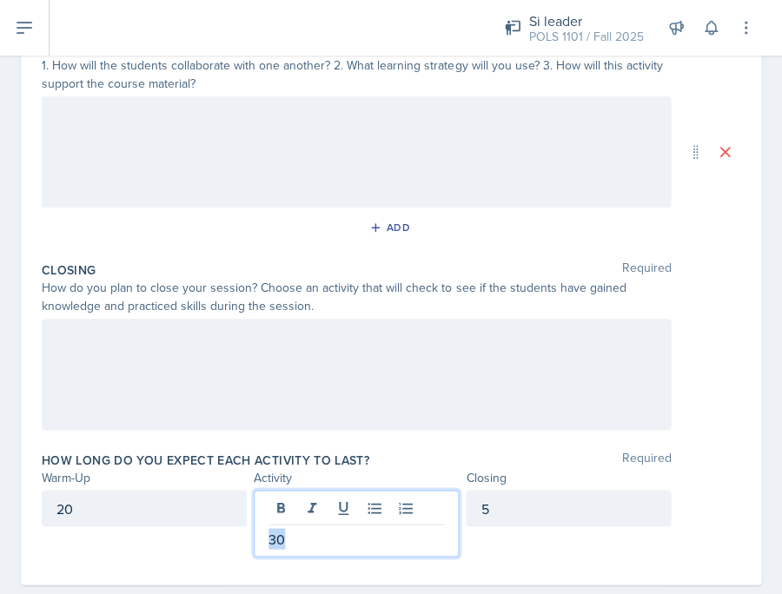
drag, startPoint x: 341, startPoint y: 499, endPoint x: 313, endPoint y: 542, distance: 51.3
click at [313, 542] on p "30" at bounding box center [355, 538] width 175 height 21
click at [549, 519] on div "5" at bounding box center [568, 508] width 205 height 36
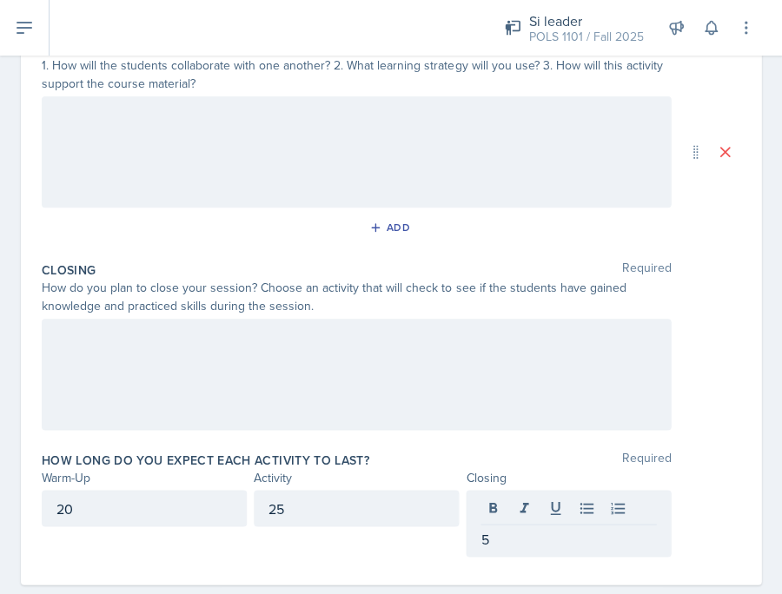
click at [379, 386] on div at bounding box center [356, 374] width 629 height 111
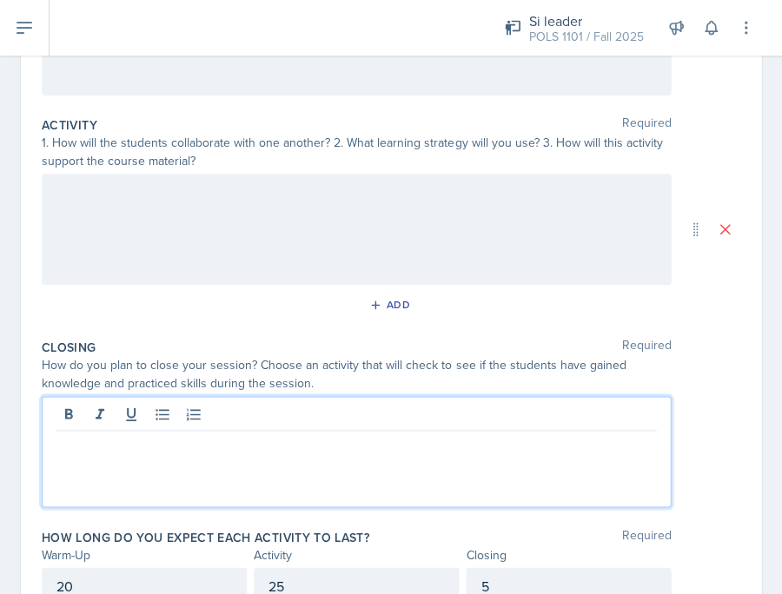
scroll to position [83, 0]
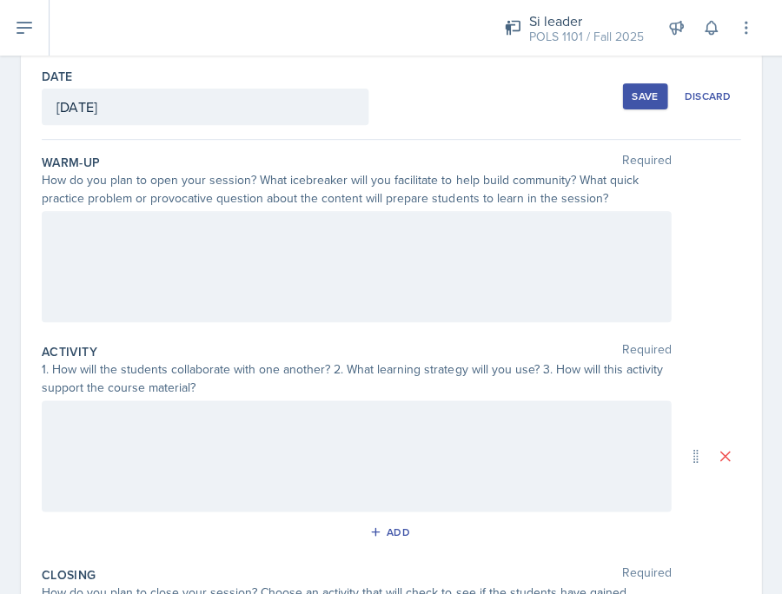
click at [370, 446] on div at bounding box center [356, 455] width 629 height 111
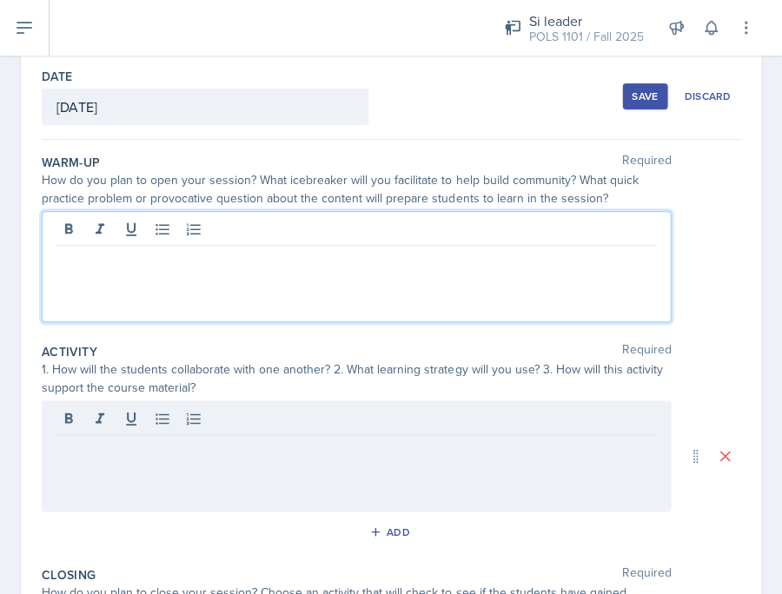
click at [440, 225] on div at bounding box center [356, 266] width 629 height 111
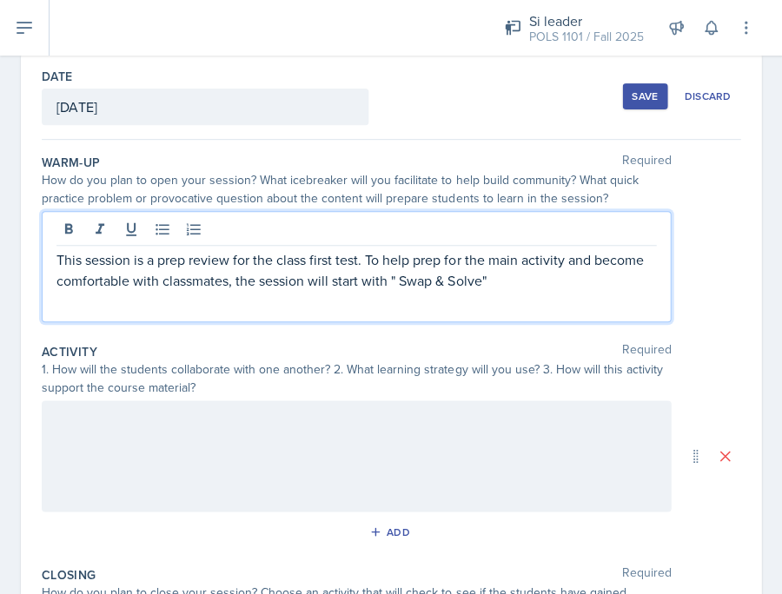
click at [407, 279] on p "This session is a prep review for the class first test. To help prep for the ma…" at bounding box center [355, 270] width 599 height 42
click at [501, 287] on p "This session is a prep review for the class first test. To help prep for the ma…" at bounding box center [355, 270] width 599 height 42
click at [504, 289] on div "This session is a prep review for the class first test. To help prep for the ma…" at bounding box center [356, 266] width 629 height 111
click at [500, 282] on p "This session is a prep review for the class first test. To help prep for the ma…" at bounding box center [355, 270] width 599 height 42
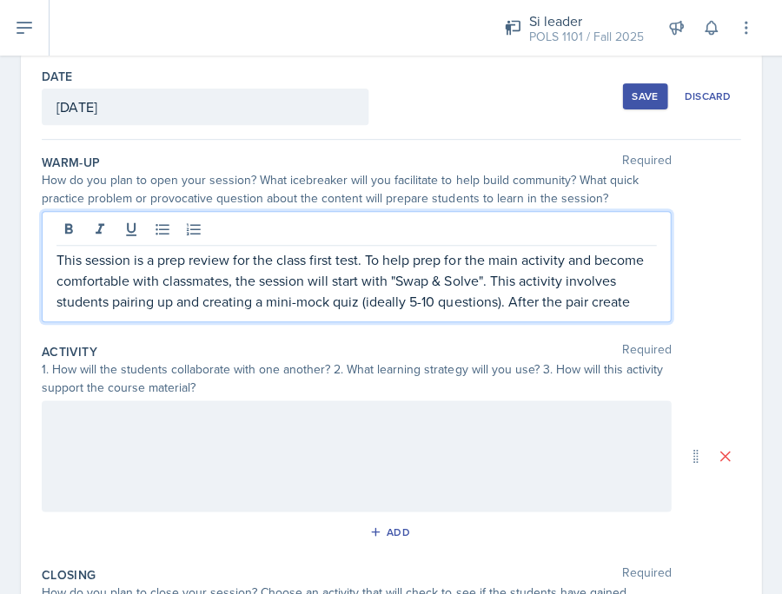
drag, startPoint x: 590, startPoint y: 301, endPoint x: 635, endPoint y: 299, distance: 45.2
click at [634, 299] on p "This session is a prep review for the class first test. To help prep for the ma…" at bounding box center [355, 280] width 599 height 63
click at [635, 299] on p "This session is a prep review for the class first test. To help prep for the ma…" at bounding box center [355, 280] width 599 height 63
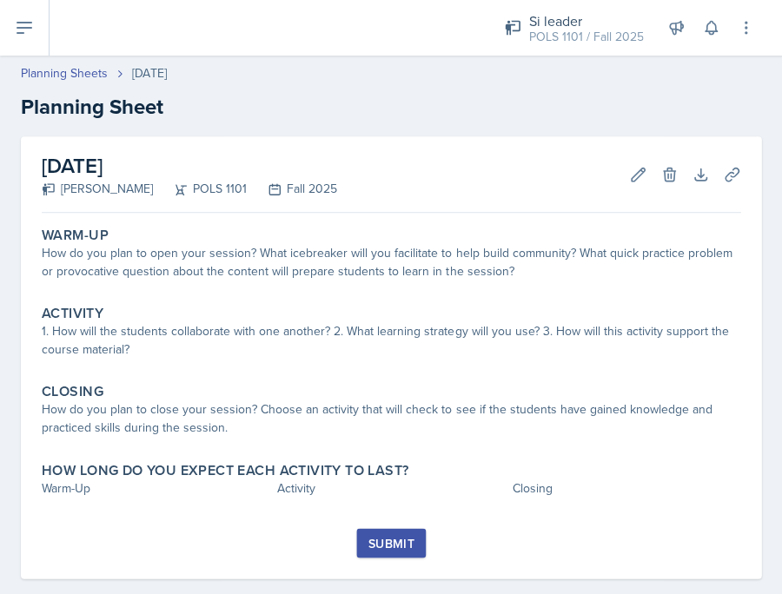
click at [29, 29] on icon at bounding box center [24, 28] width 14 height 10
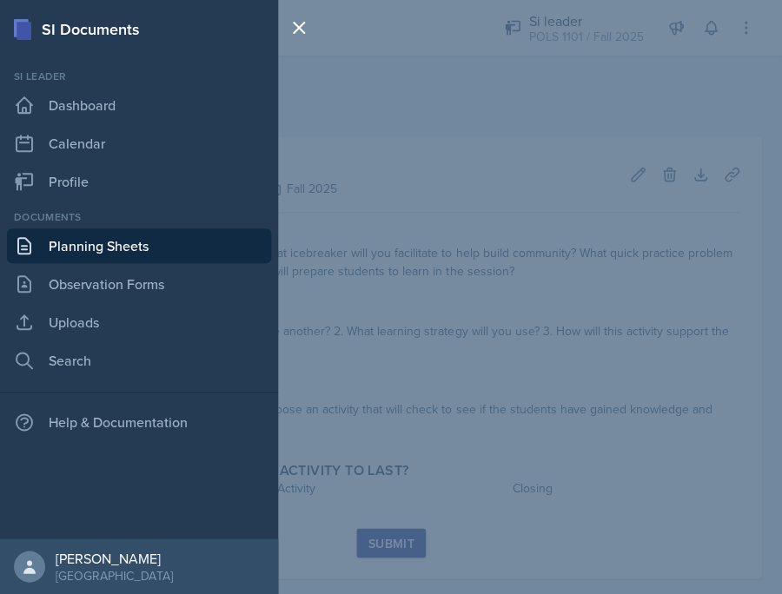
click at [400, 149] on div "SI Documents Si leader Dashboard Calendar Profile Documents Planning Sheets Obs…" at bounding box center [391, 297] width 782 height 594
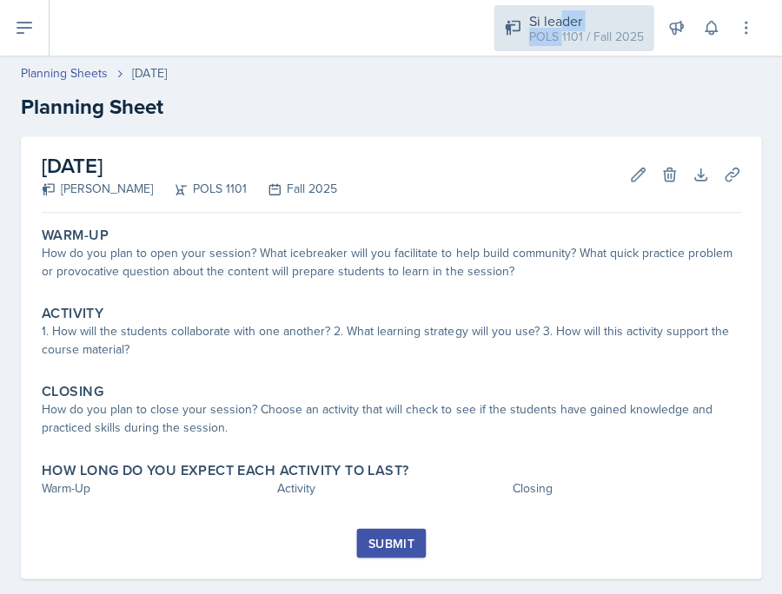
click at [563, 28] on div "Si leader POLS 1101 / Fall 2025" at bounding box center [585, 28] width 115 height 36
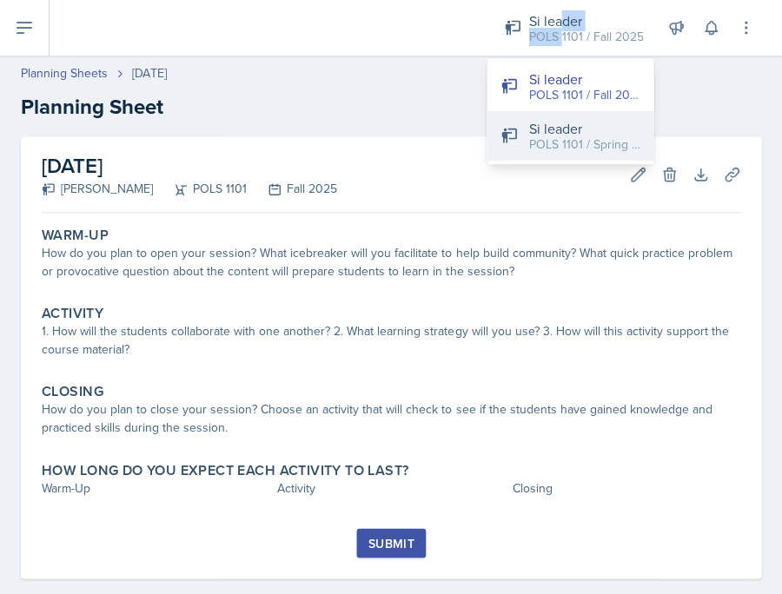
click at [539, 132] on div "Si leader" at bounding box center [583, 128] width 111 height 21
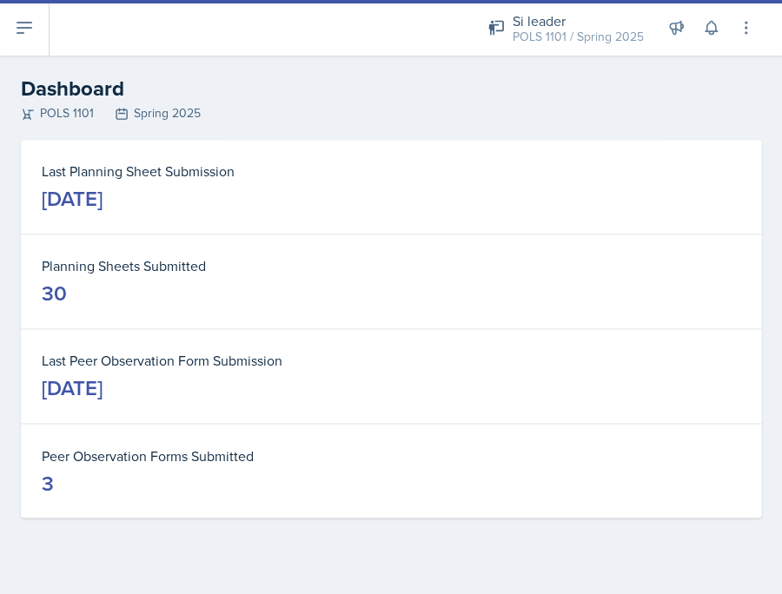
click at [36, 31] on button at bounding box center [25, 28] width 50 height 56
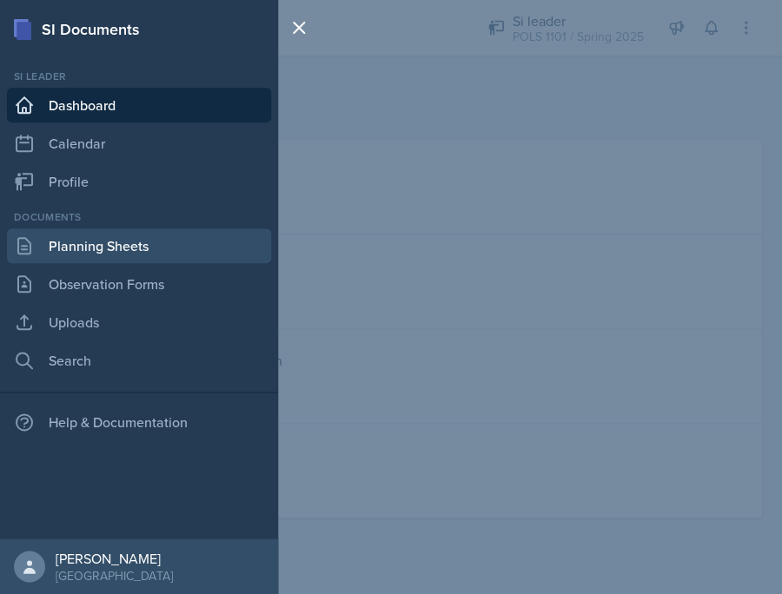
click at [102, 258] on link "Planning Sheets" at bounding box center [139, 245] width 264 height 35
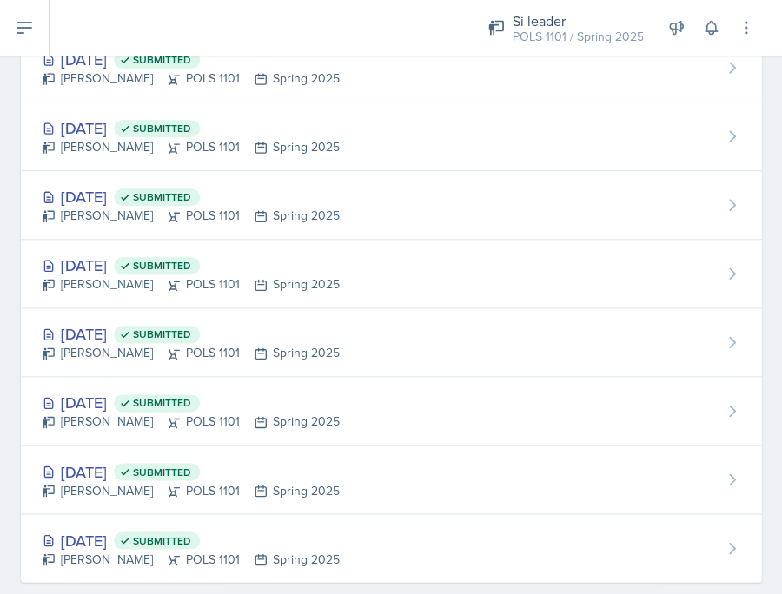
scroll to position [1651, 0]
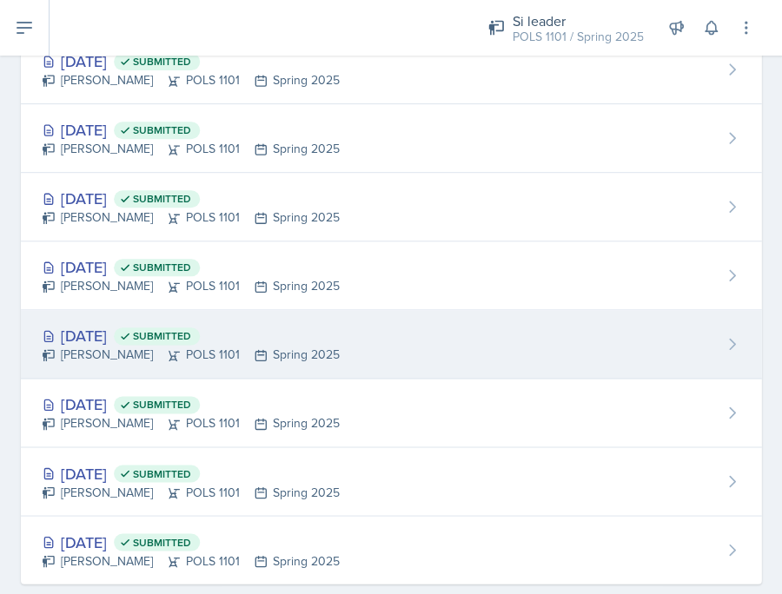
click at [297, 367] on div "Jan 22nd, 2025 Submitted Destiny Hopson POLS 1101 Spring 2025" at bounding box center [391, 344] width 740 height 69
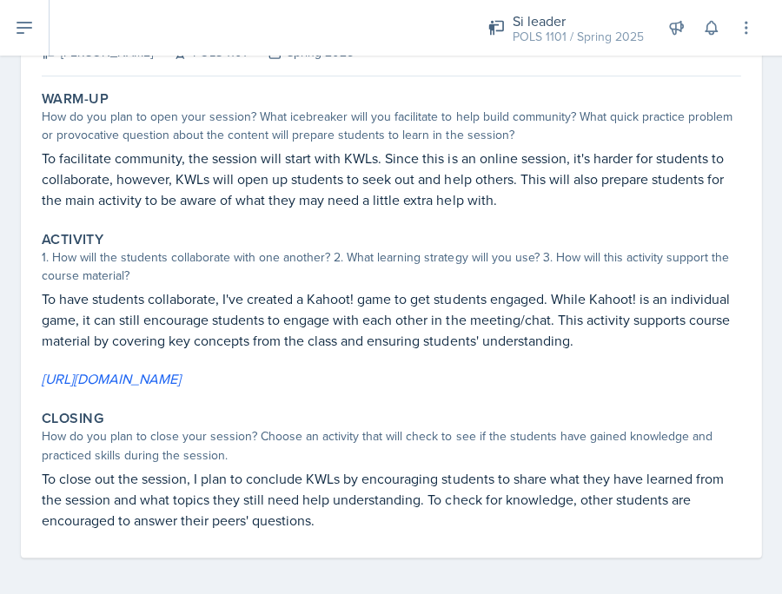
scroll to position [77, 0]
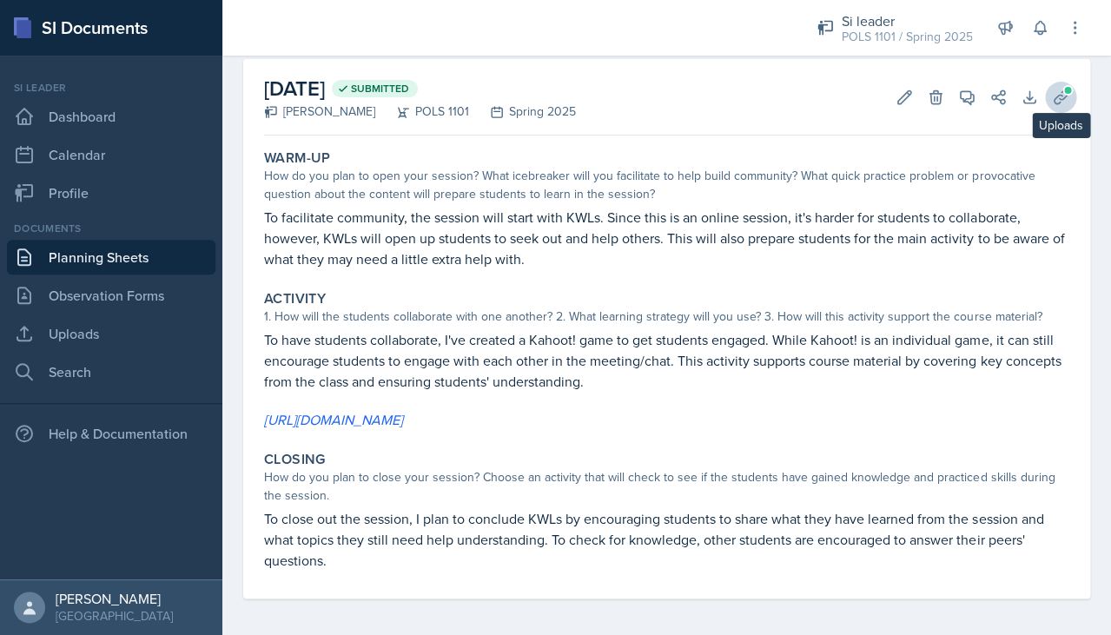
click at [781, 94] on icon at bounding box center [1060, 97] width 17 height 17
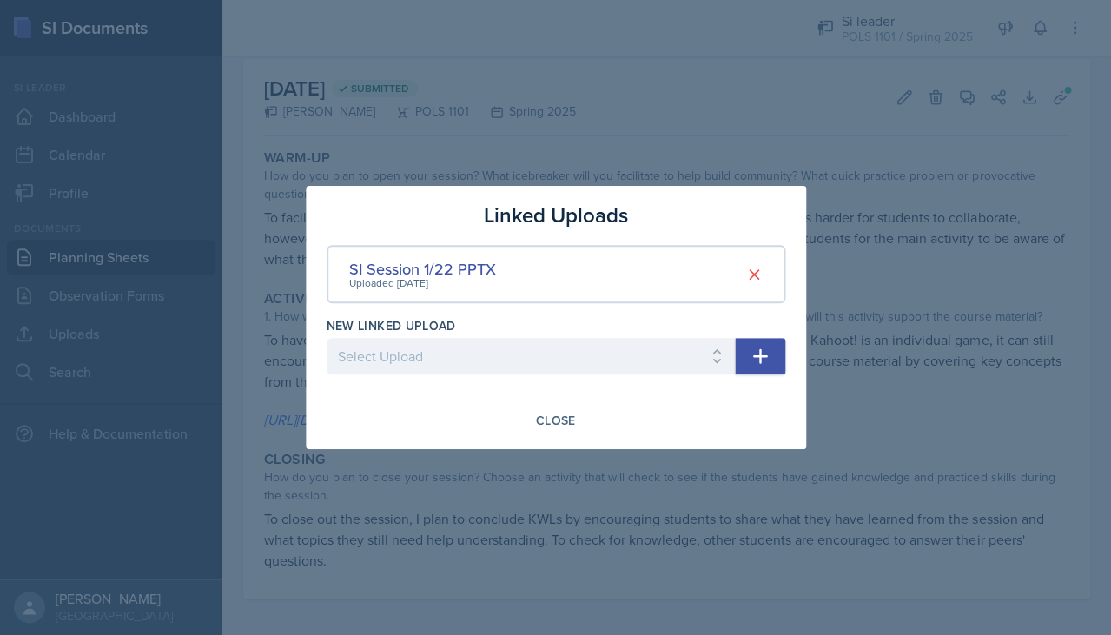
click at [781, 162] on div at bounding box center [555, 317] width 1111 height 635
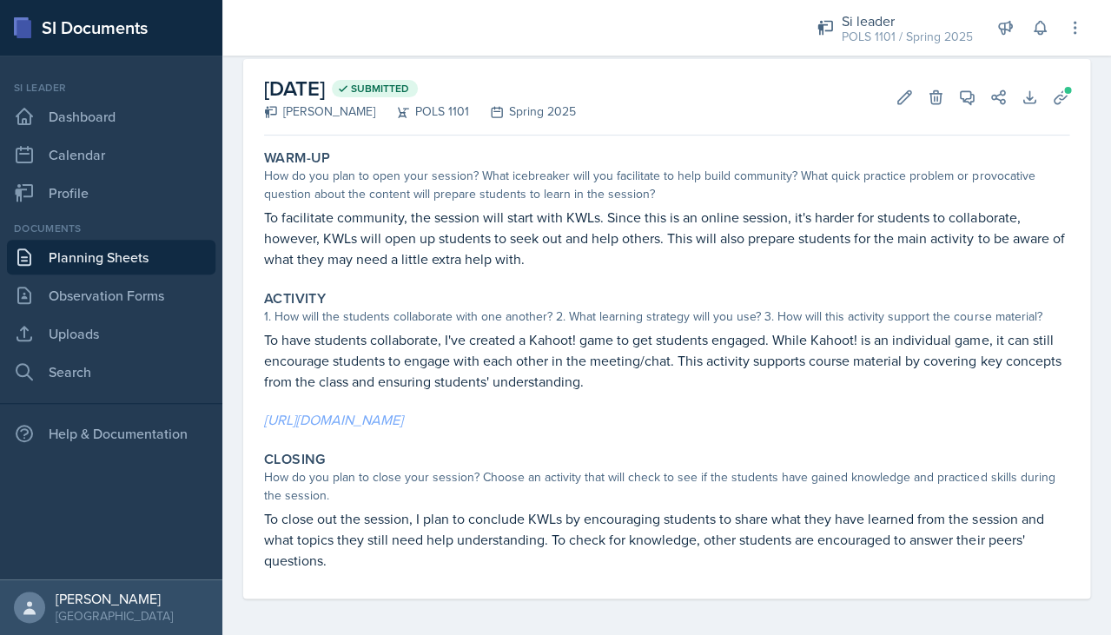
click at [403, 413] on link "[URL][DOMAIN_NAME]" at bounding box center [333, 419] width 139 height 19
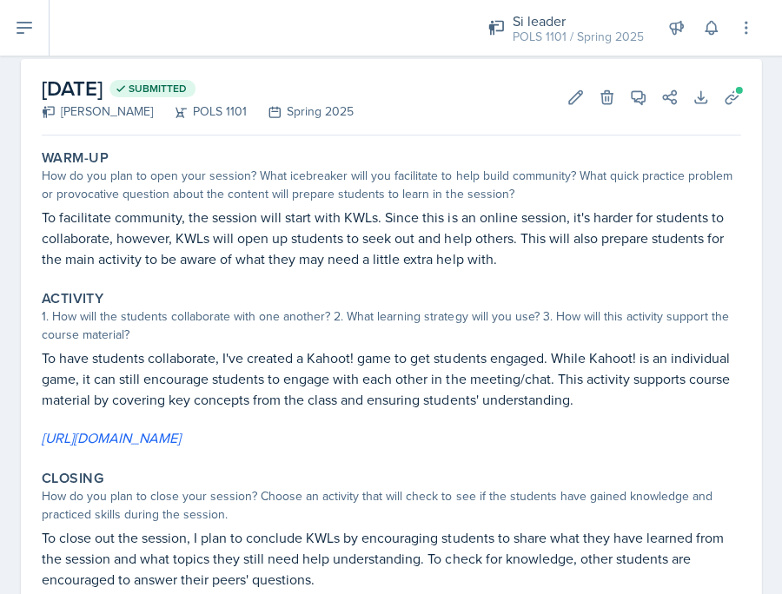
click at [731, 112] on div "January 22nd, 2025 Submitted Destiny Hopson POLS 1101 Spring 2025 Edit Delete V…" at bounding box center [391, 97] width 698 height 76
click at [731, 104] on icon at bounding box center [731, 97] width 17 height 17
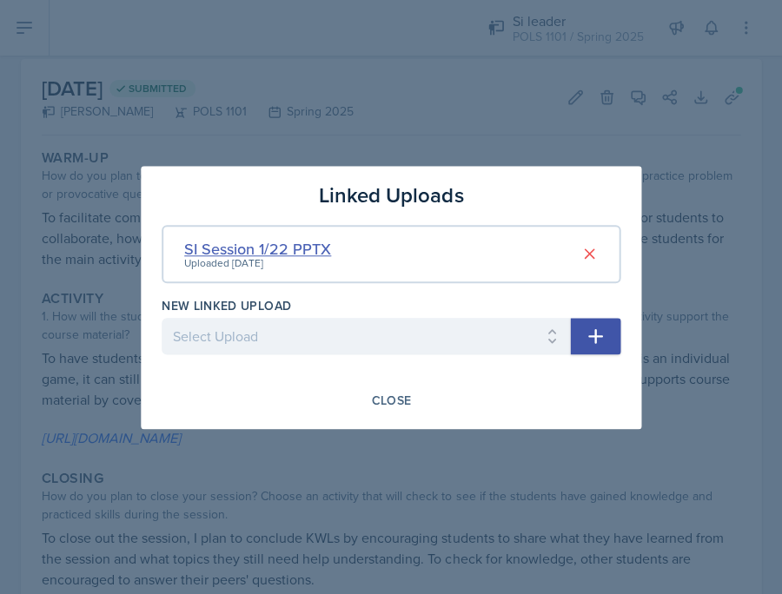
click at [299, 249] on div "SI Session 1/22 PPTX" at bounding box center [257, 248] width 147 height 23
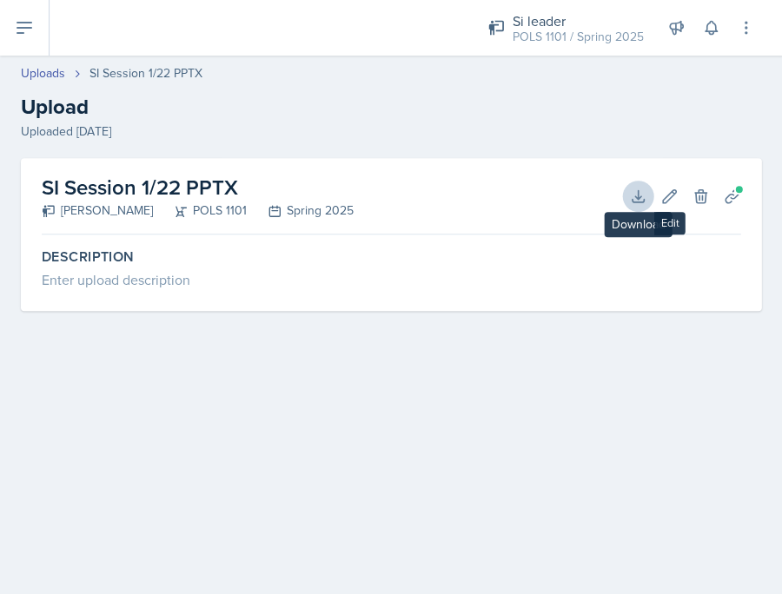
click at [636, 195] on icon at bounding box center [637, 196] width 17 height 17
click at [617, 102] on h2 "Upload" at bounding box center [391, 106] width 740 height 31
click at [45, 27] on button at bounding box center [25, 28] width 50 height 56
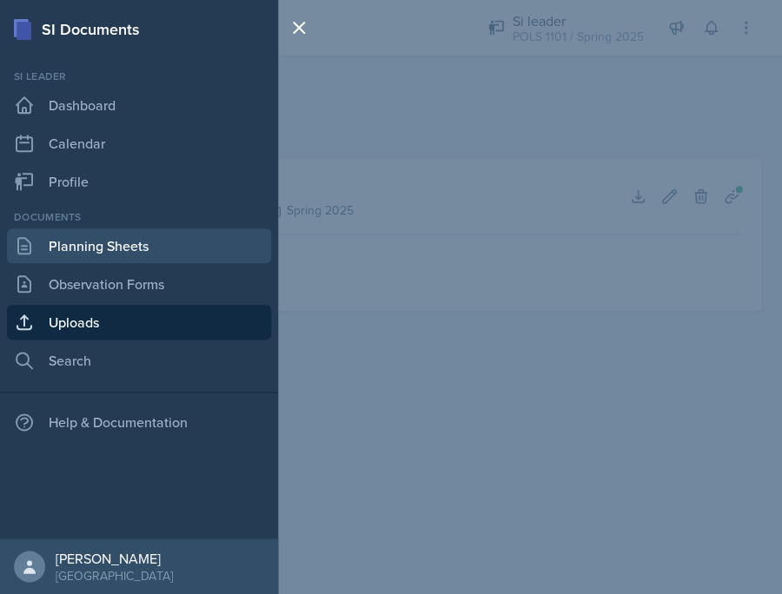
click at [113, 239] on link "Planning Sheets" at bounding box center [139, 245] width 264 height 35
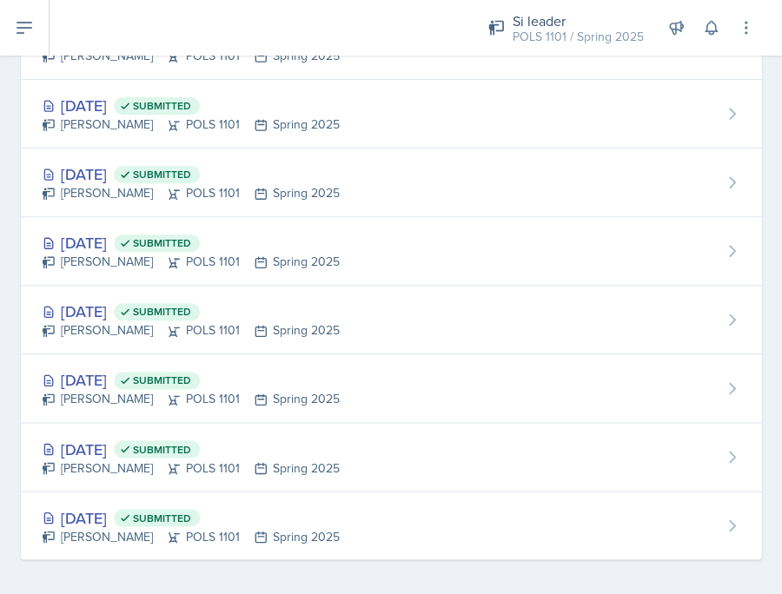
scroll to position [1674, 0]
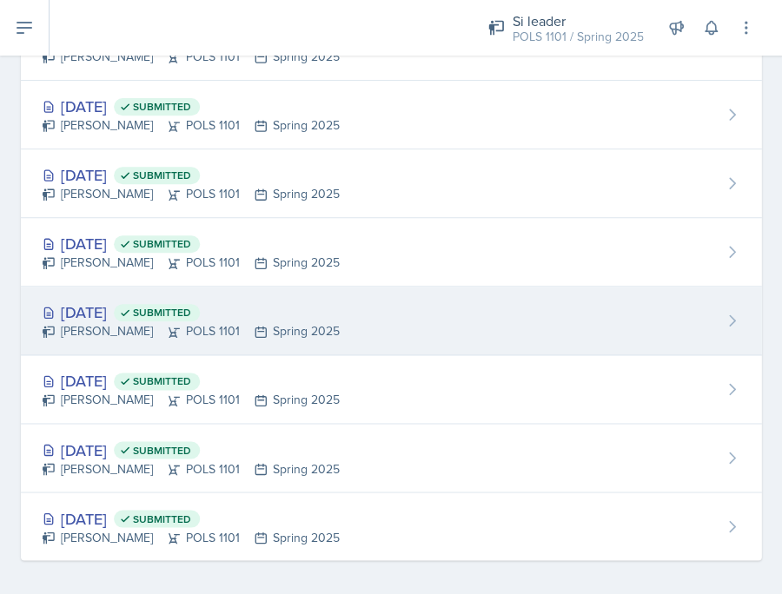
click at [191, 306] on span "Submitted" at bounding box center [162, 313] width 58 height 14
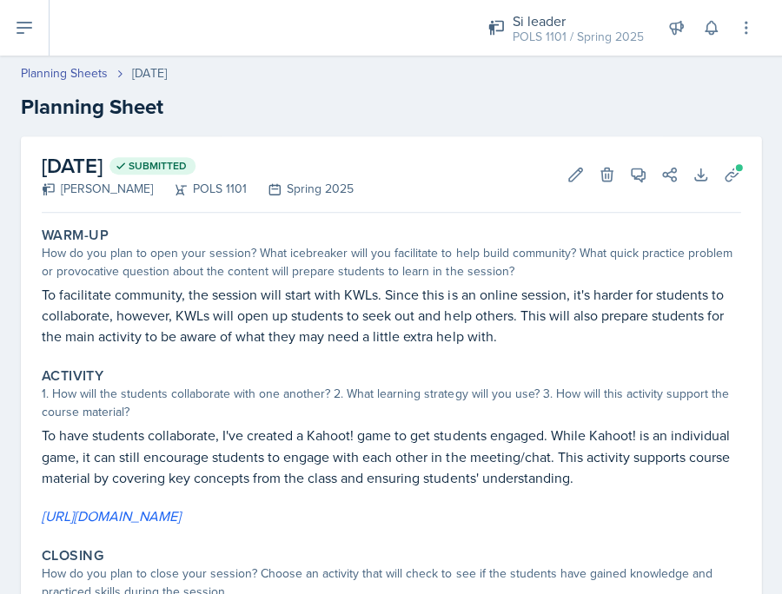
scroll to position [20, 0]
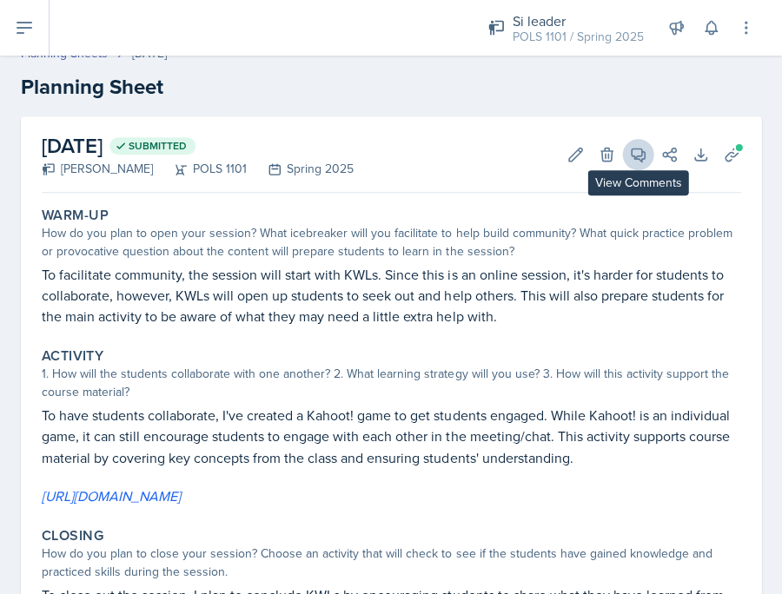
click at [635, 155] on icon at bounding box center [637, 154] width 17 height 17
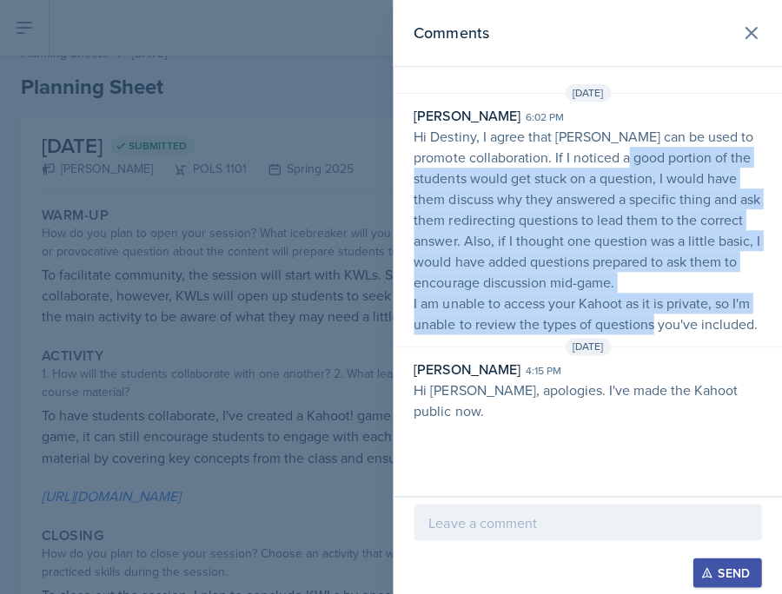
drag, startPoint x: 623, startPoint y: 157, endPoint x: 648, endPoint y: 324, distance: 168.7
click at [648, 324] on p "Hi Destiny, I agree that [PERSON_NAME] can be used to promote collaboration. If…" at bounding box center [586, 230] width 347 height 208
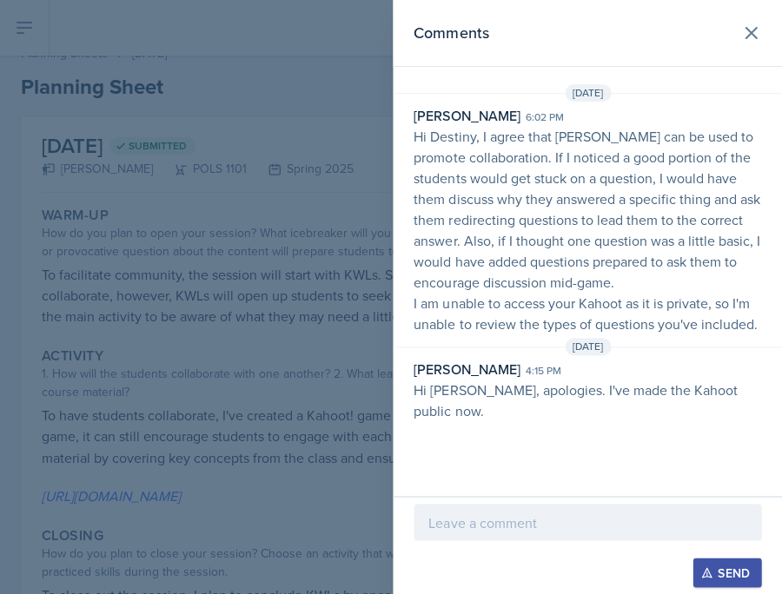
click at [304, 350] on div at bounding box center [391, 297] width 782 height 594
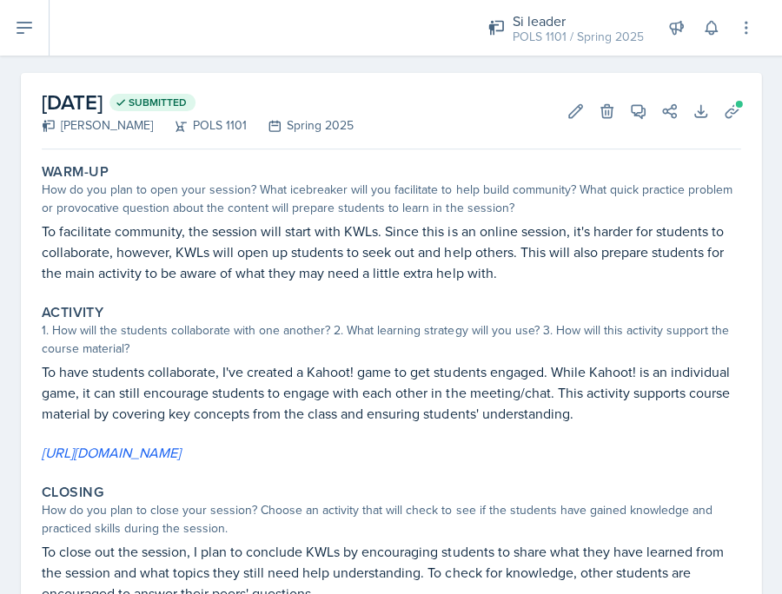
scroll to position [96, 0]
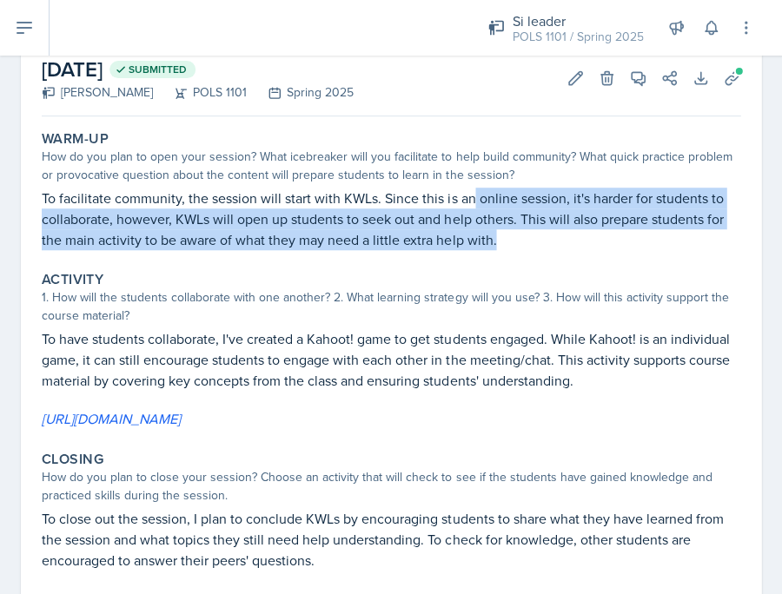
drag, startPoint x: 473, startPoint y: 189, endPoint x: 509, endPoint y: 243, distance: 65.1
click at [511, 243] on p "To facilitate community, the session will start with KWLs. Since this is an onl…" at bounding box center [391, 219] width 698 height 63
